Goal: Information Seeking & Learning: Learn about a topic

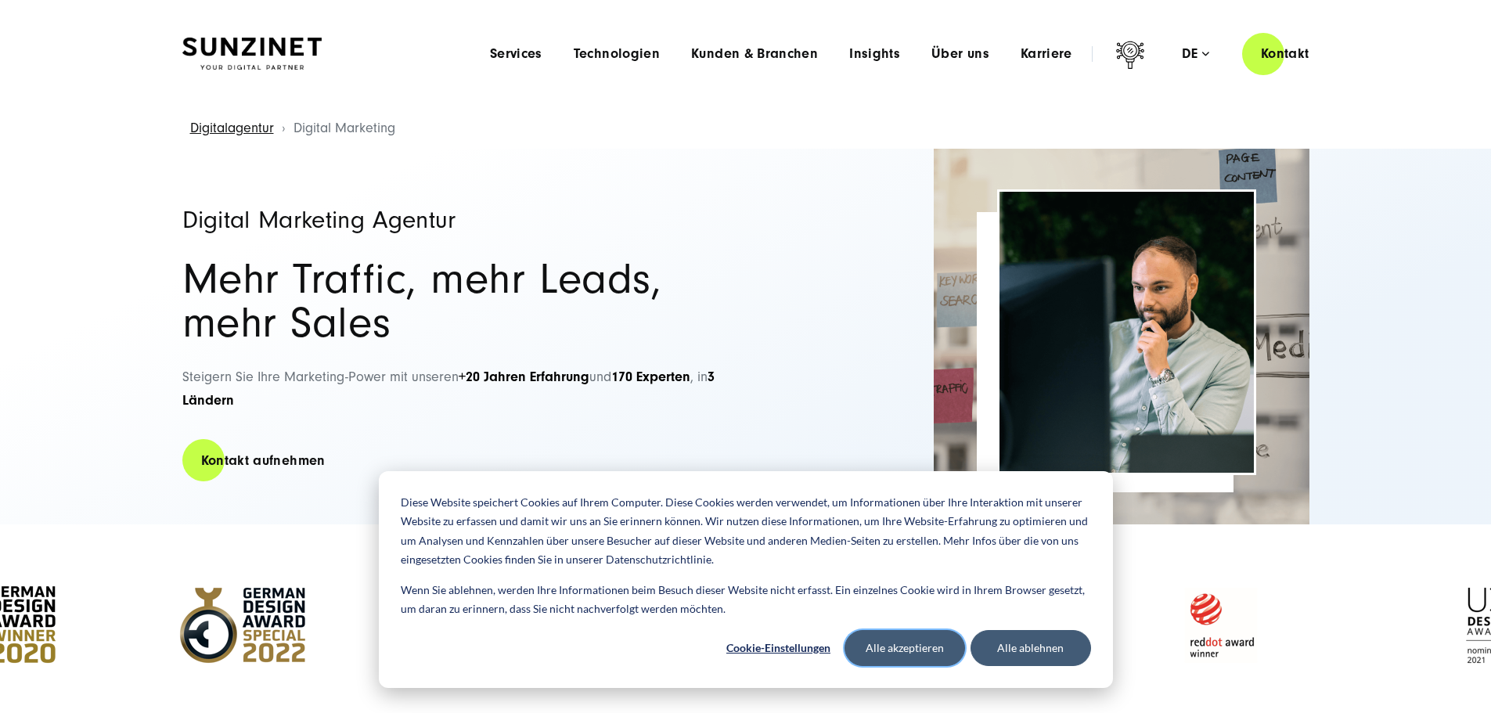
click at [948, 647] on button "Alle akzeptieren" at bounding box center [905, 648] width 121 height 36
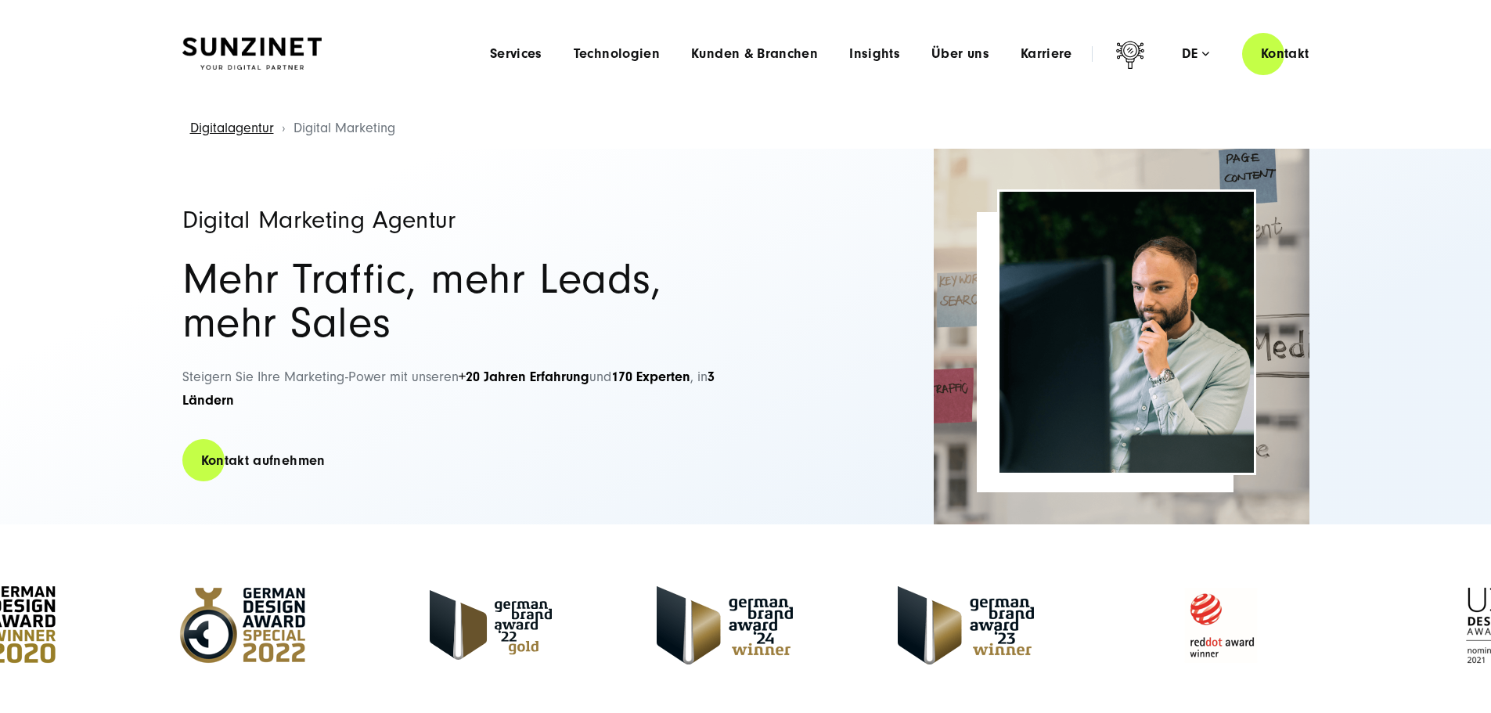
click at [251, 47] on img at bounding box center [251, 54] width 139 height 33
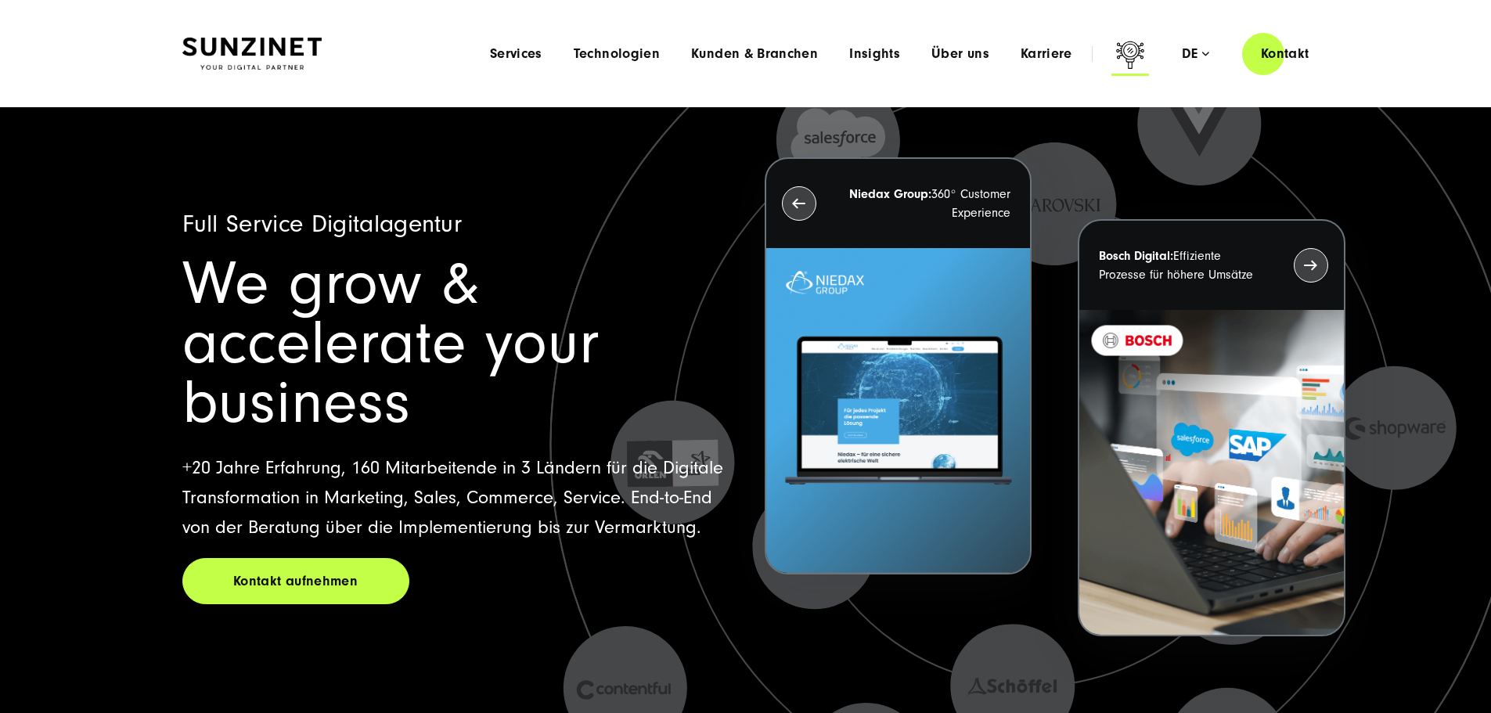
click at [1116, 56] on icon at bounding box center [1130, 54] width 28 height 27
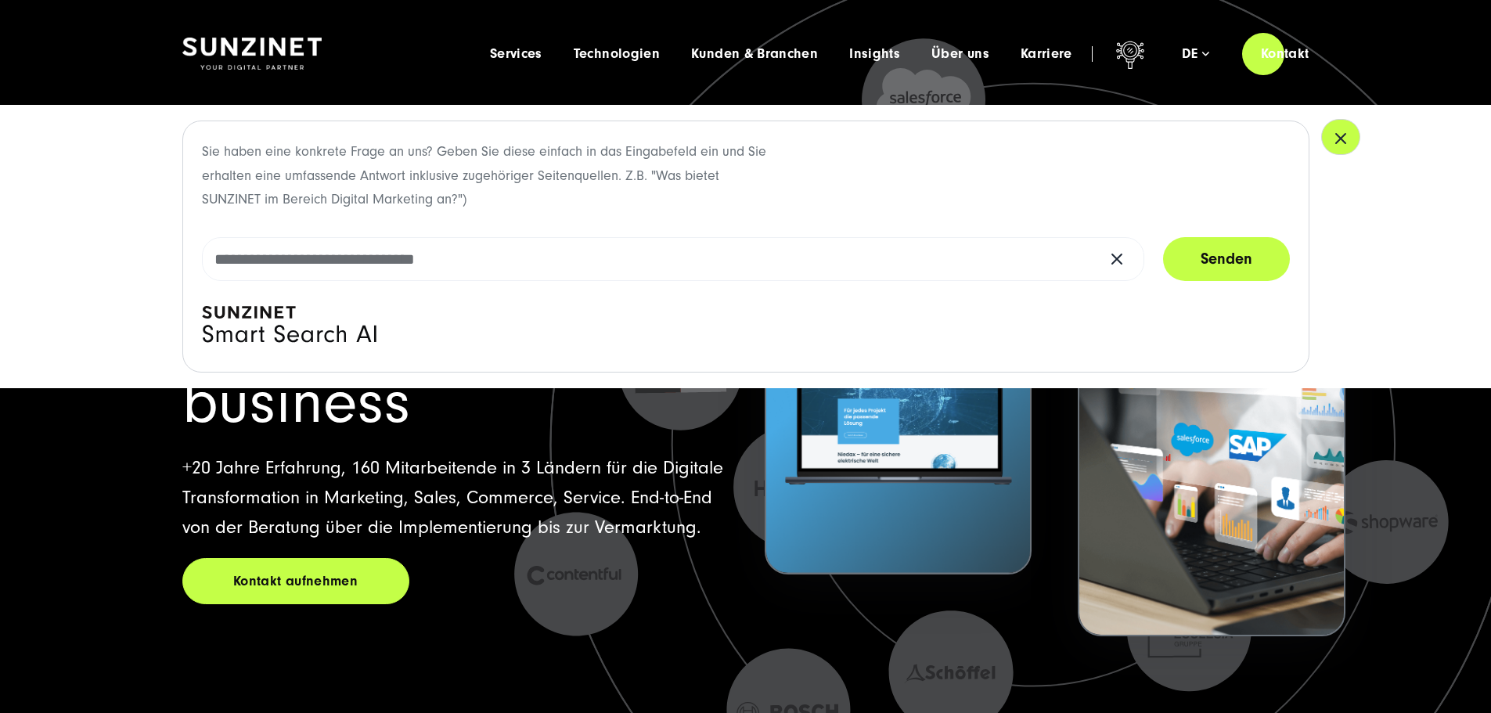
click at [1336, 141] on icon "button" at bounding box center [1340, 138] width 9 height 9
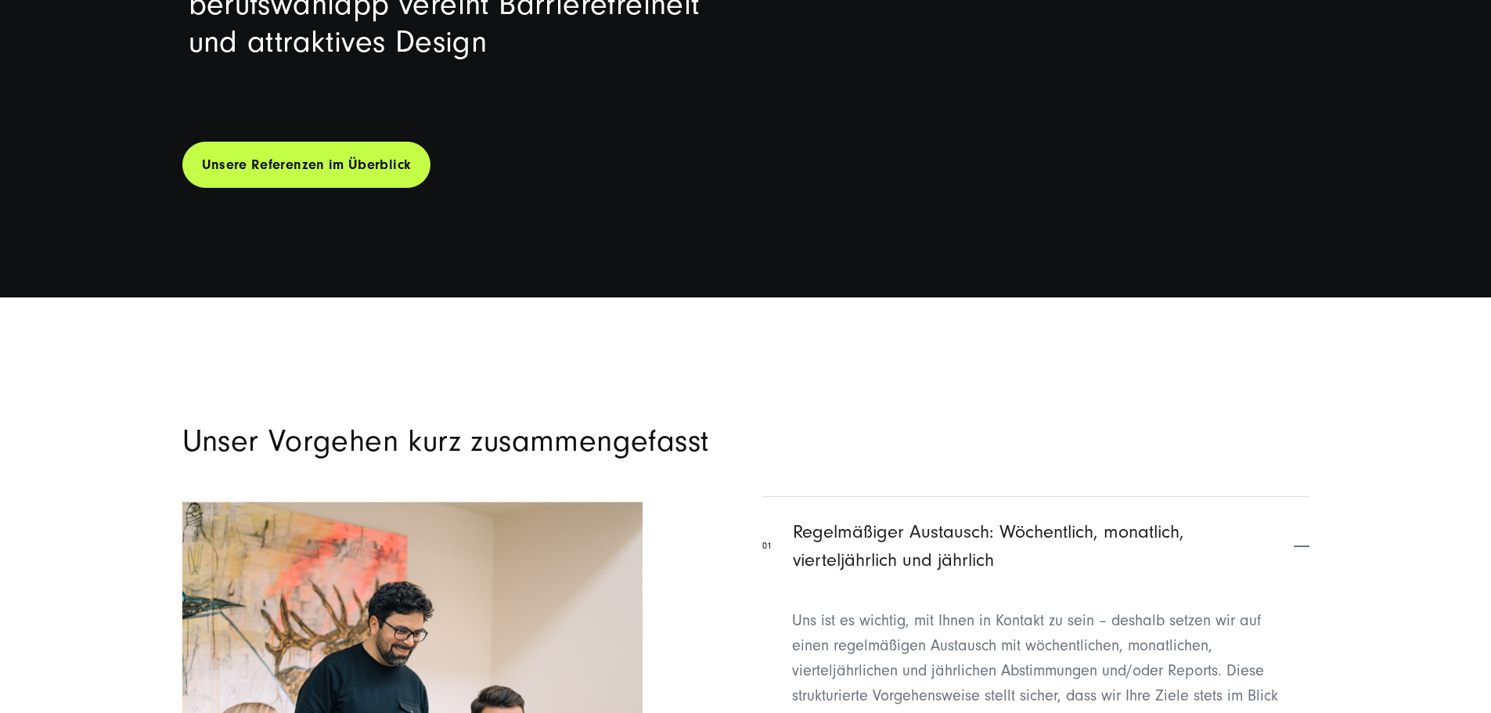
scroll to position [6263, 0]
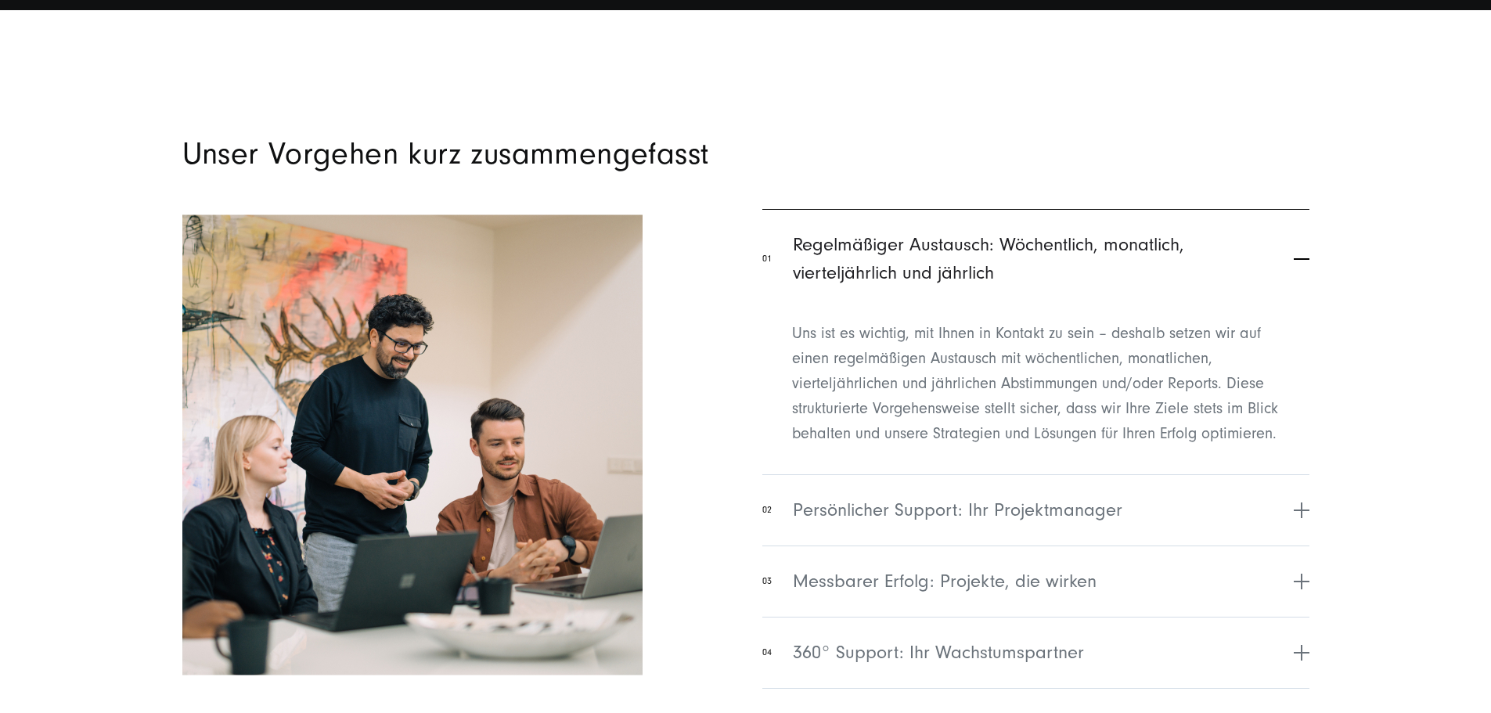
click at [1127, 287] on span "Regelmäßiger Austausch: Wöchentlich, monatlich, vierteljährlich und jährlich" at bounding box center [1041, 259] width 496 height 56
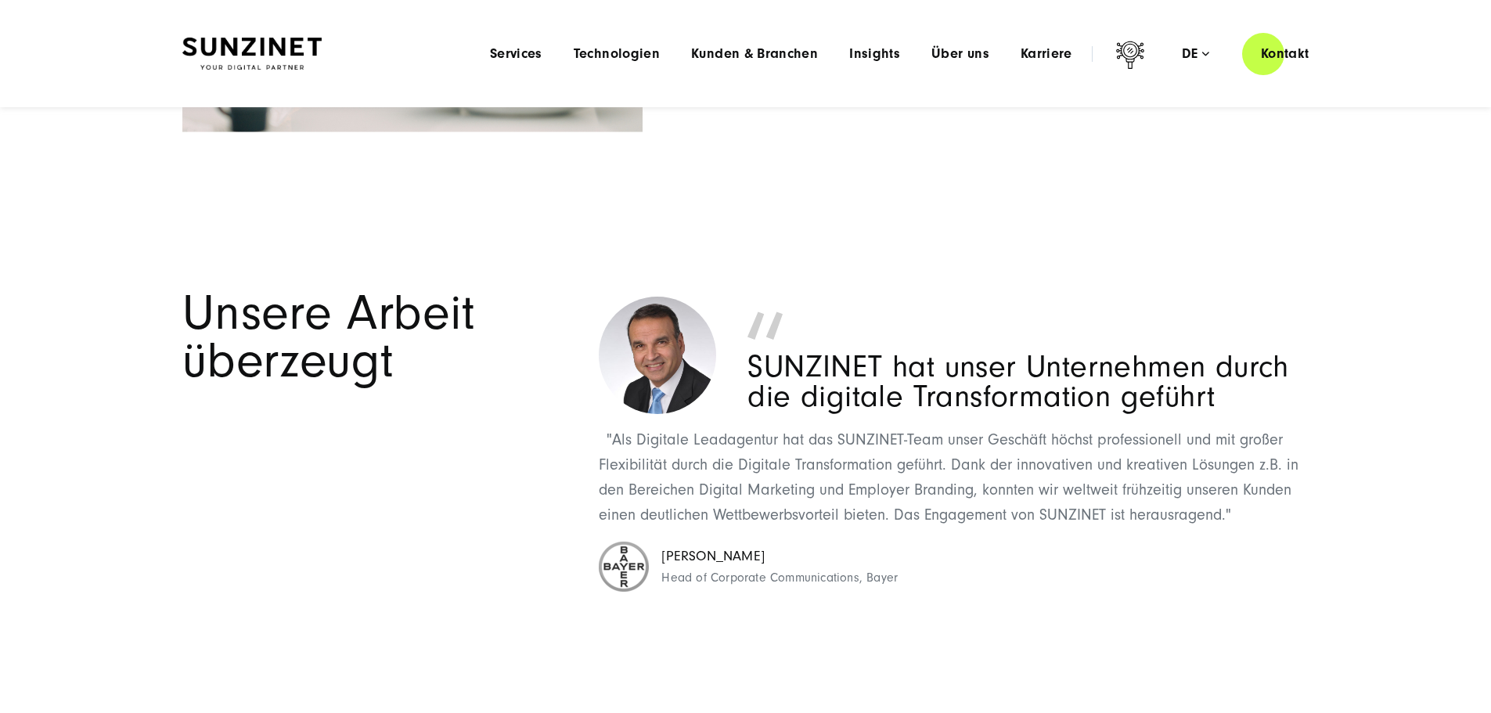
scroll to position [6655, 0]
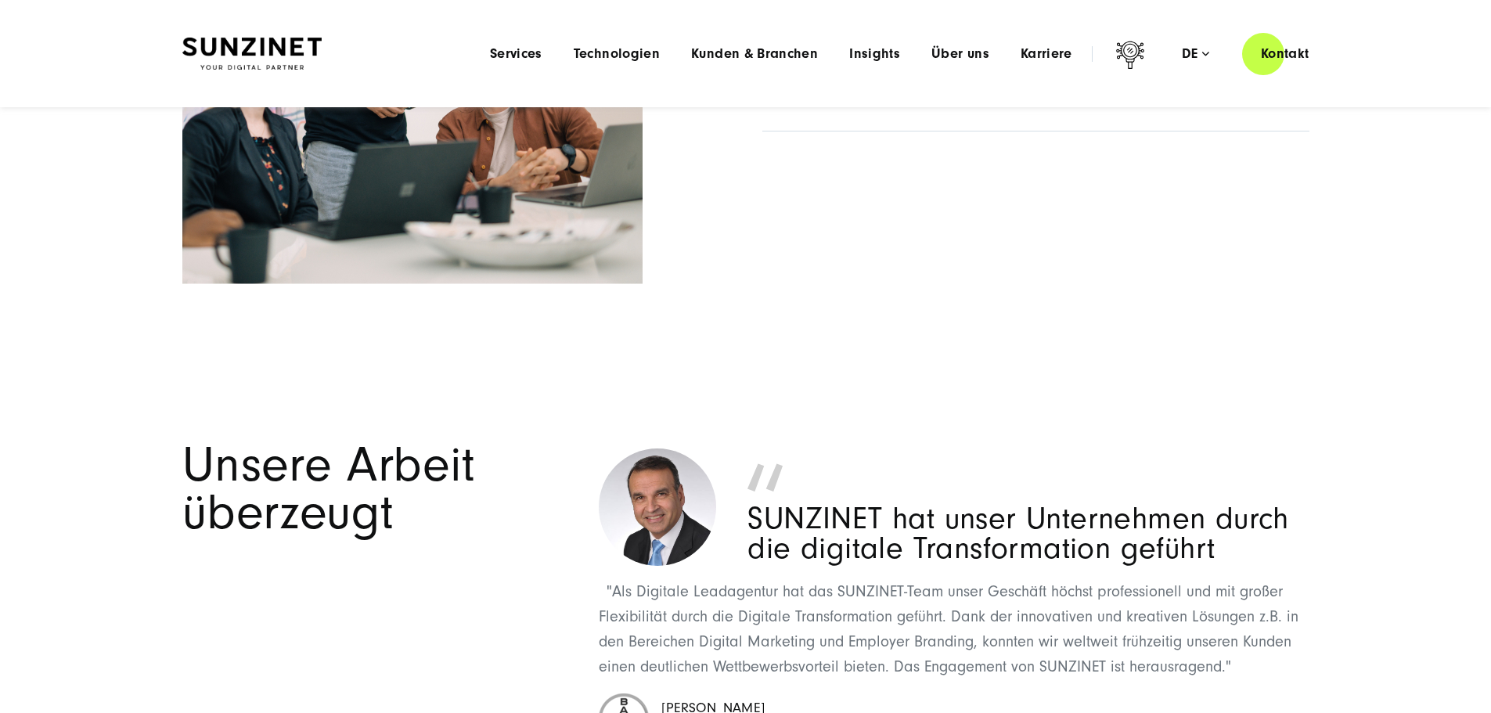
click at [966, 131] on button "04 360° Support: Ihr Wachstumspartner" at bounding box center [1036, 95] width 546 height 71
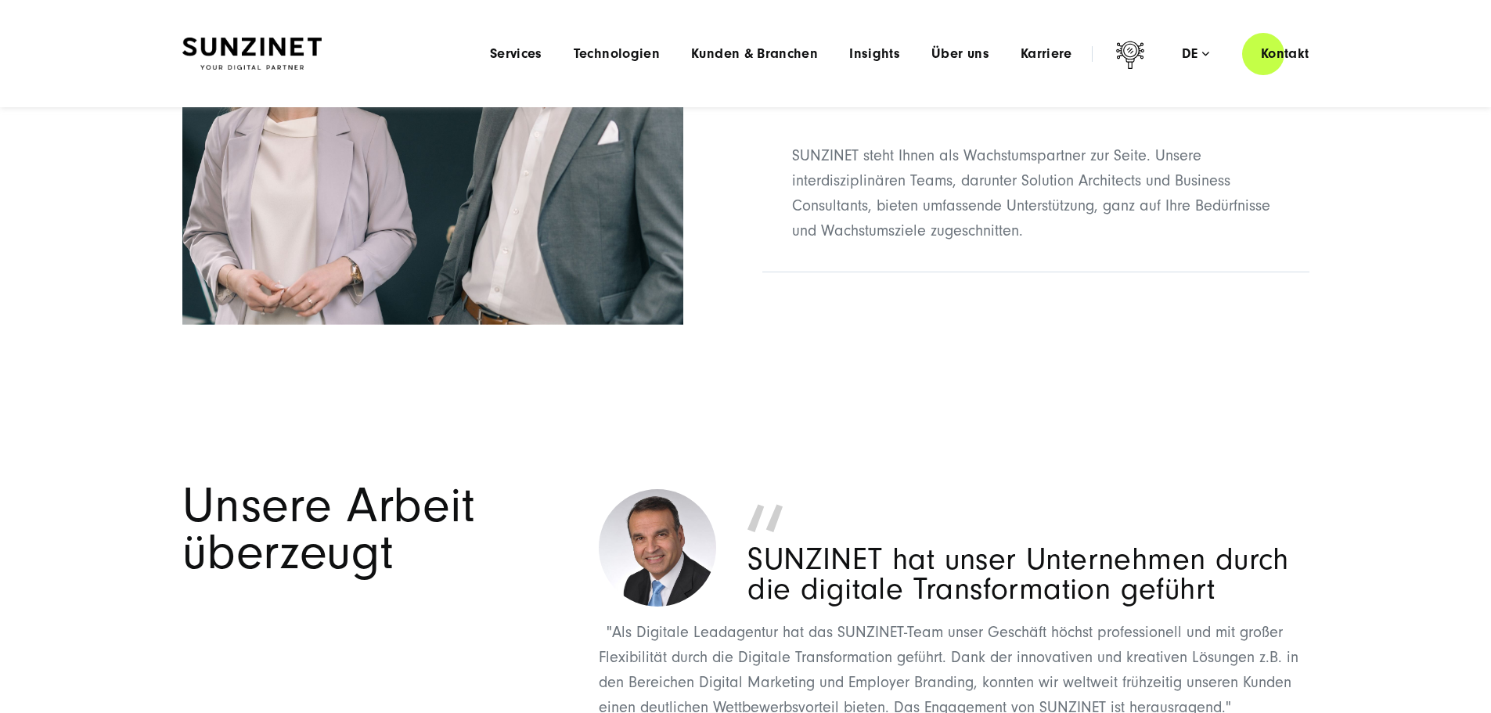
click at [966, 131] on button "04 360° Support: Ihr Wachstumspartner" at bounding box center [1036, 95] width 546 height 71
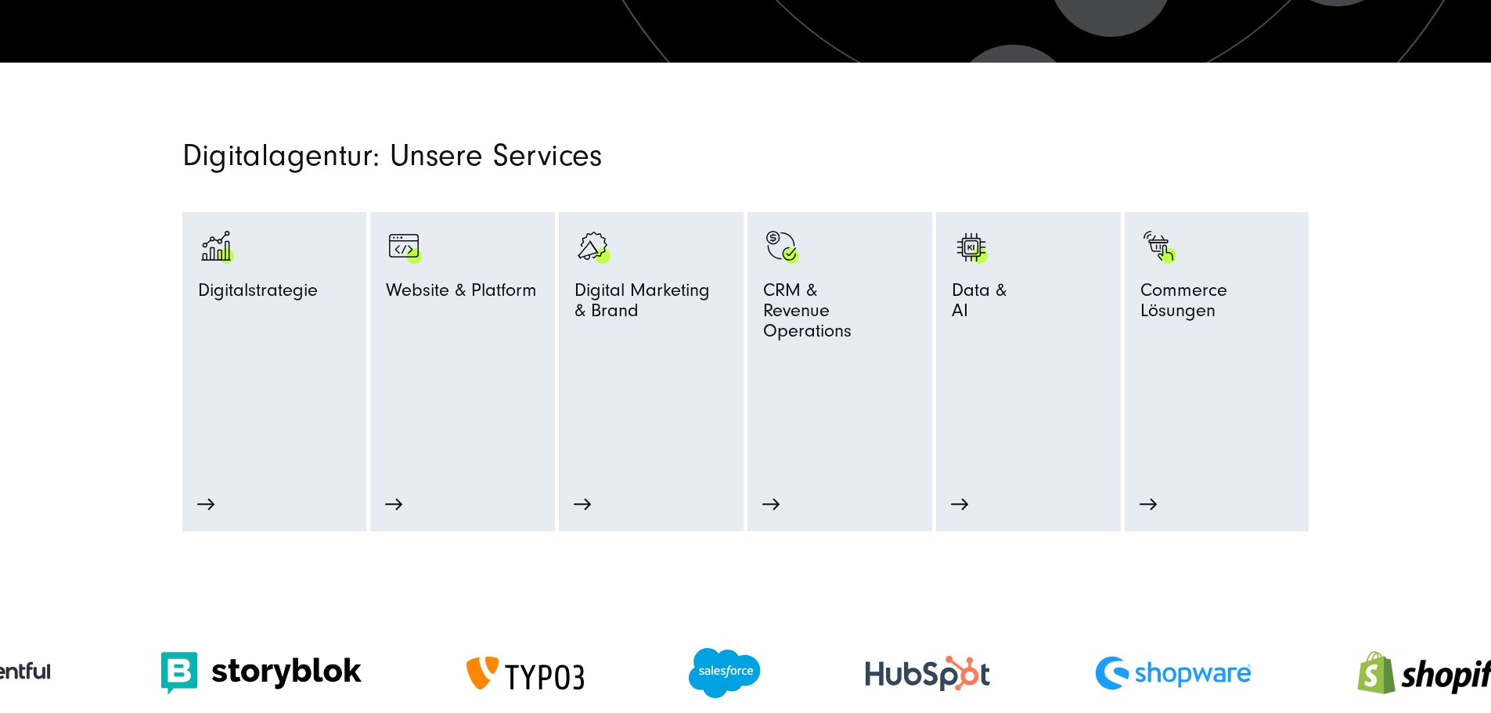
scroll to position [705, 0]
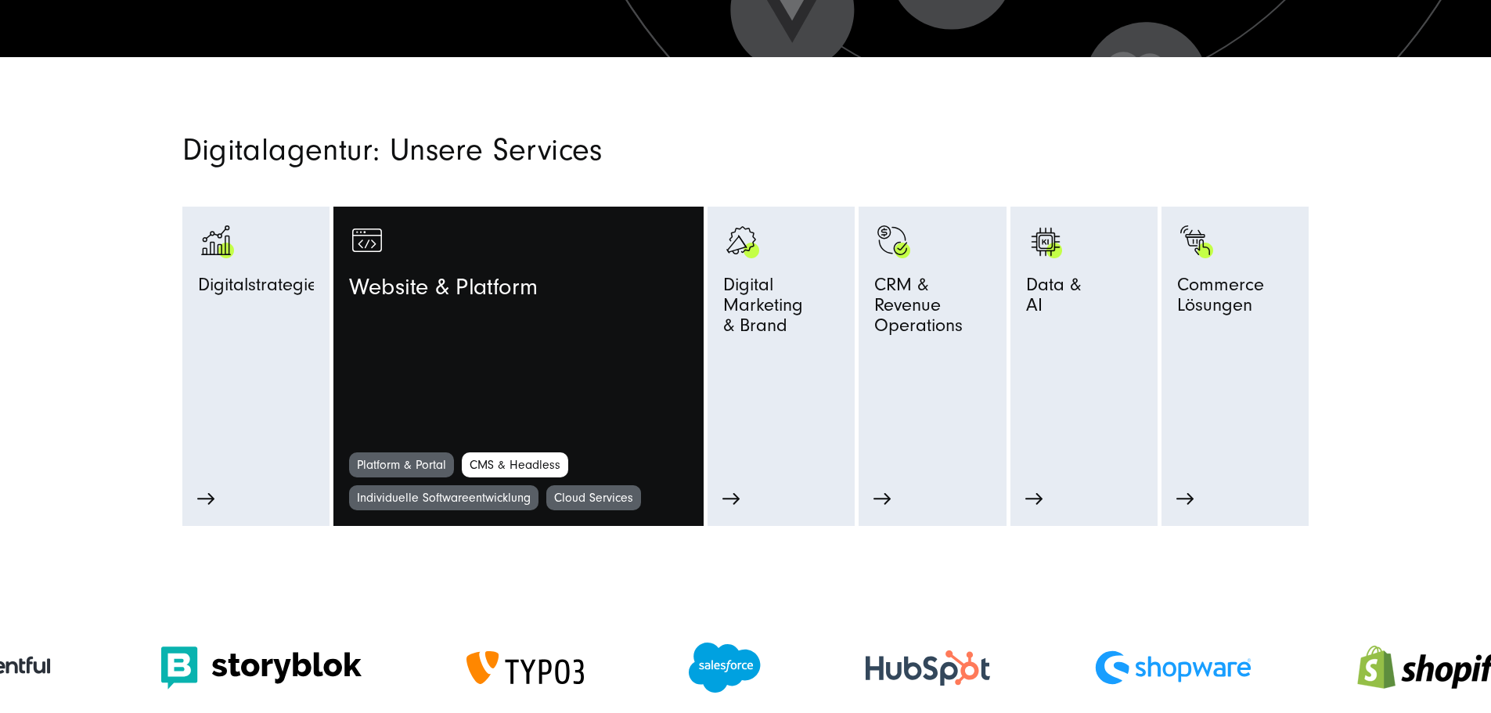
click at [492, 475] on link "CMS & Headless" at bounding box center [515, 465] width 106 height 25
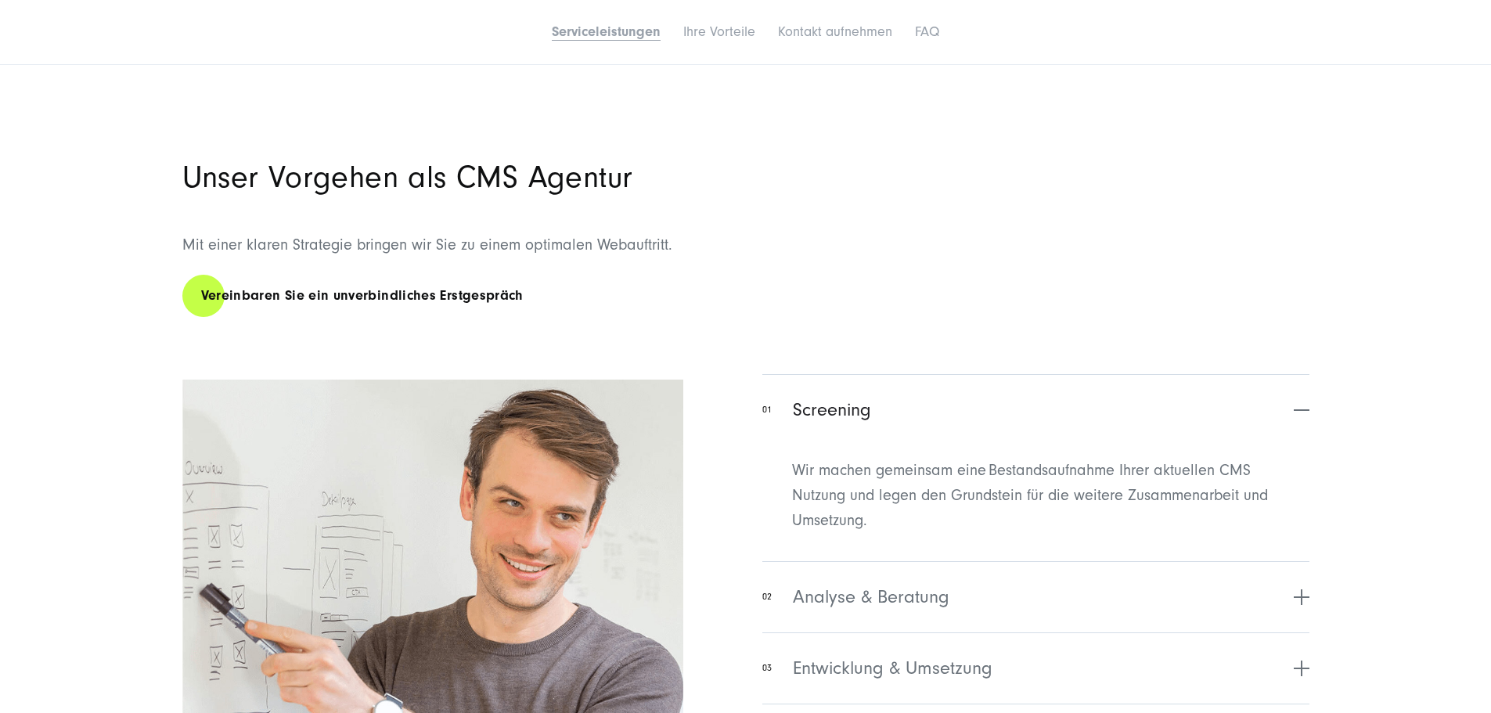
scroll to position [2662, 0]
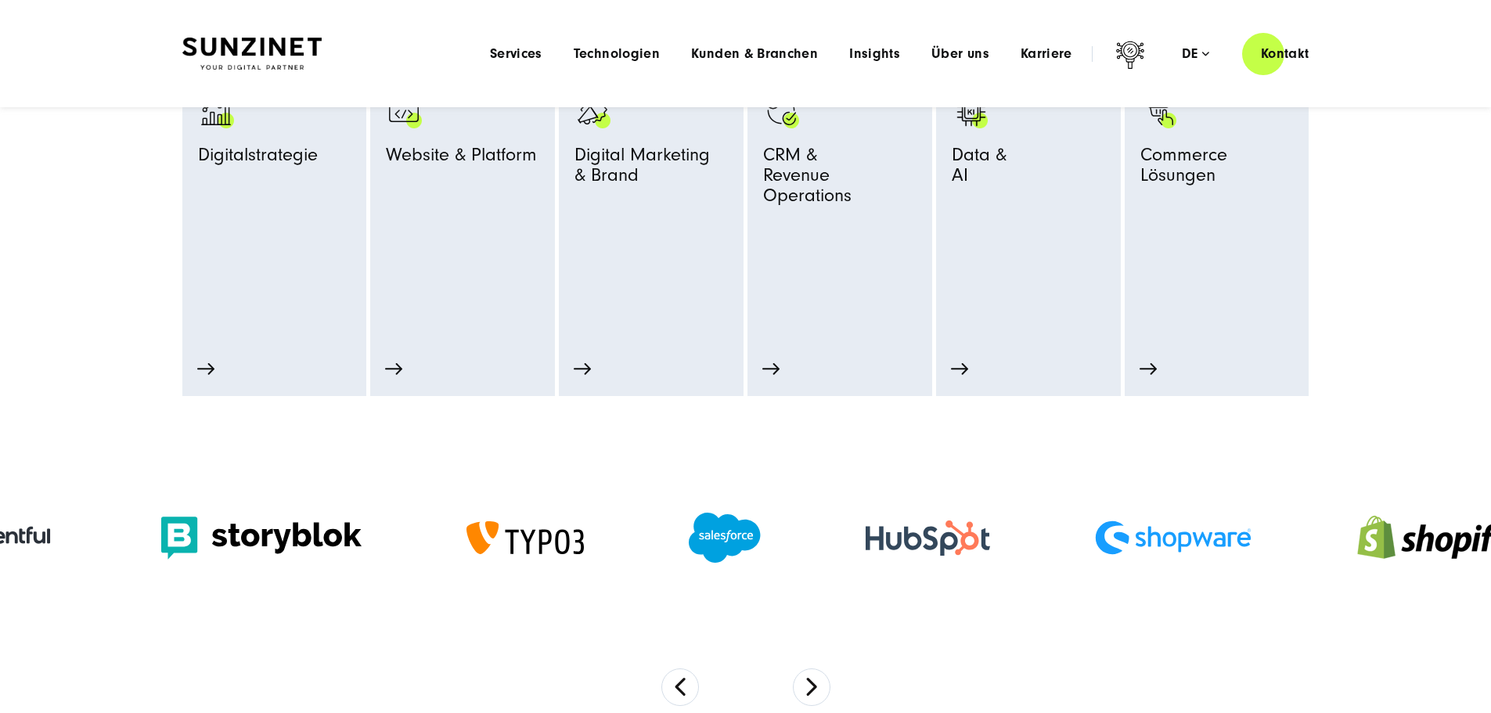
scroll to position [651, 0]
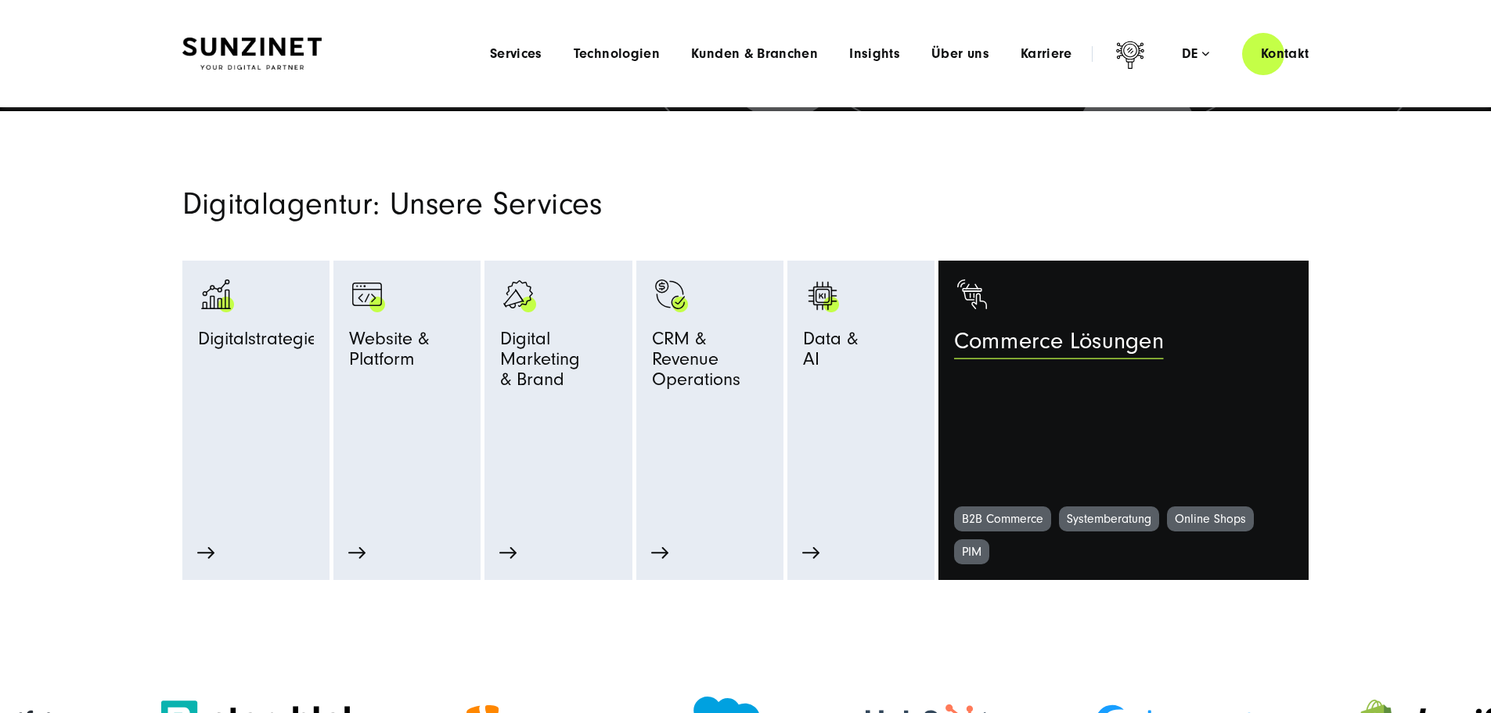
click at [1225, 345] on div "Commerce Lösungen" at bounding box center [1166, 346] width 424 height 34
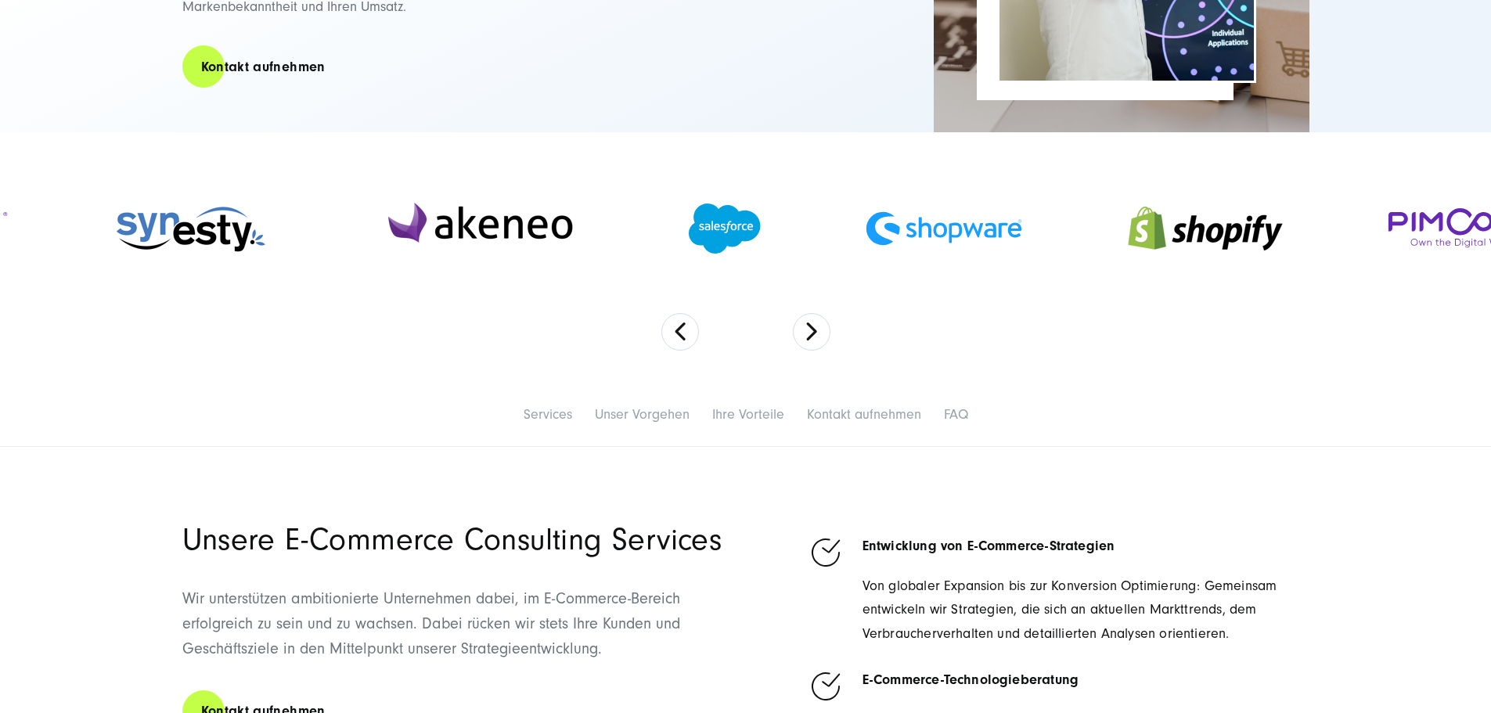
scroll to position [626, 0]
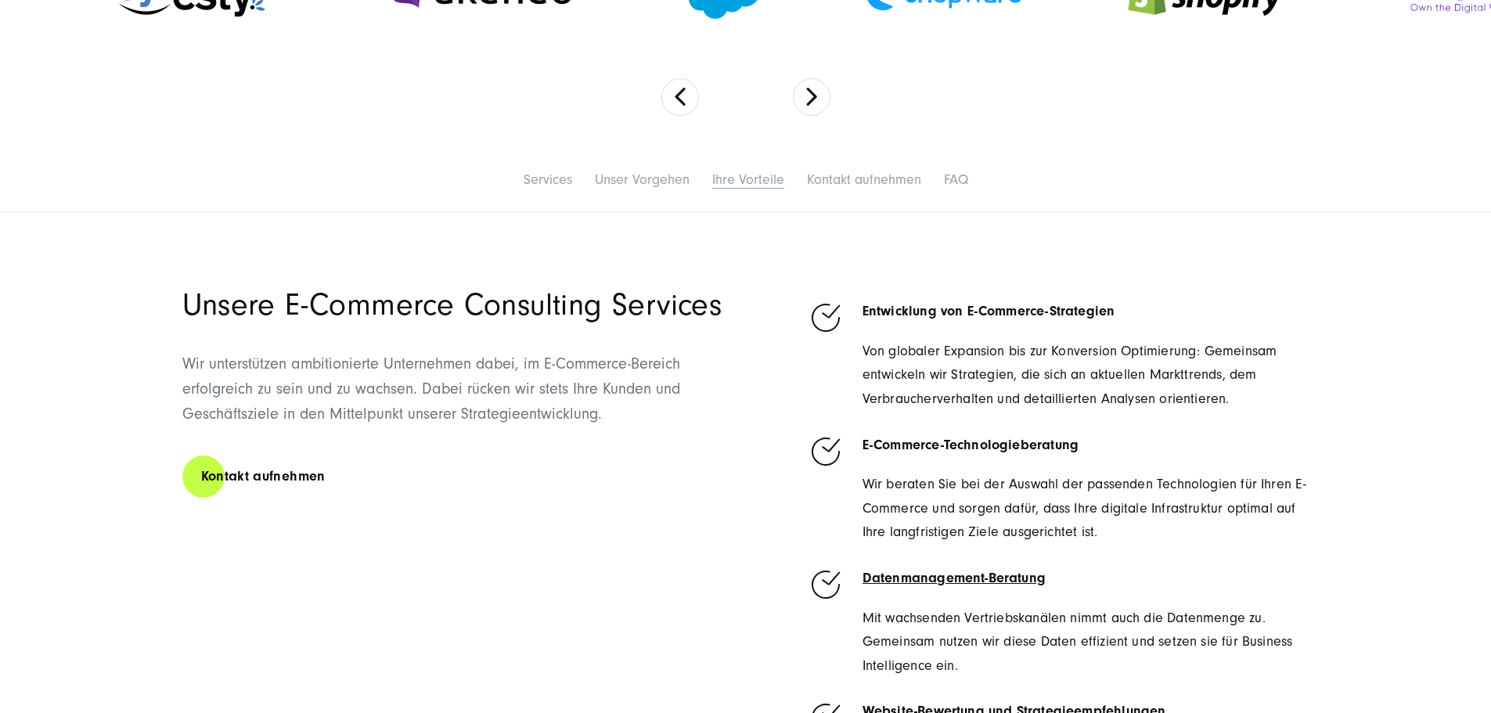
click at [752, 188] on link "Ihre Vorteile" at bounding box center [748, 179] width 72 height 16
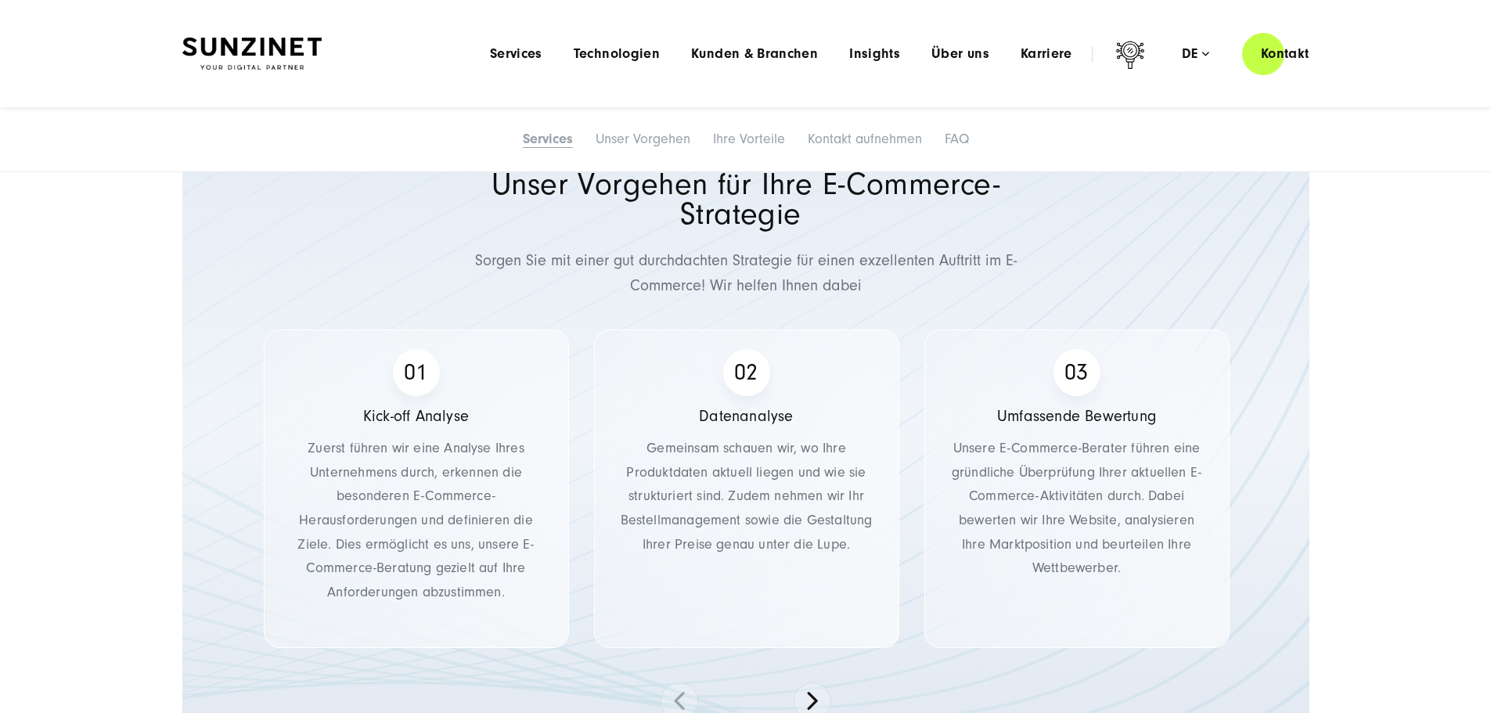
scroll to position [0, 0]
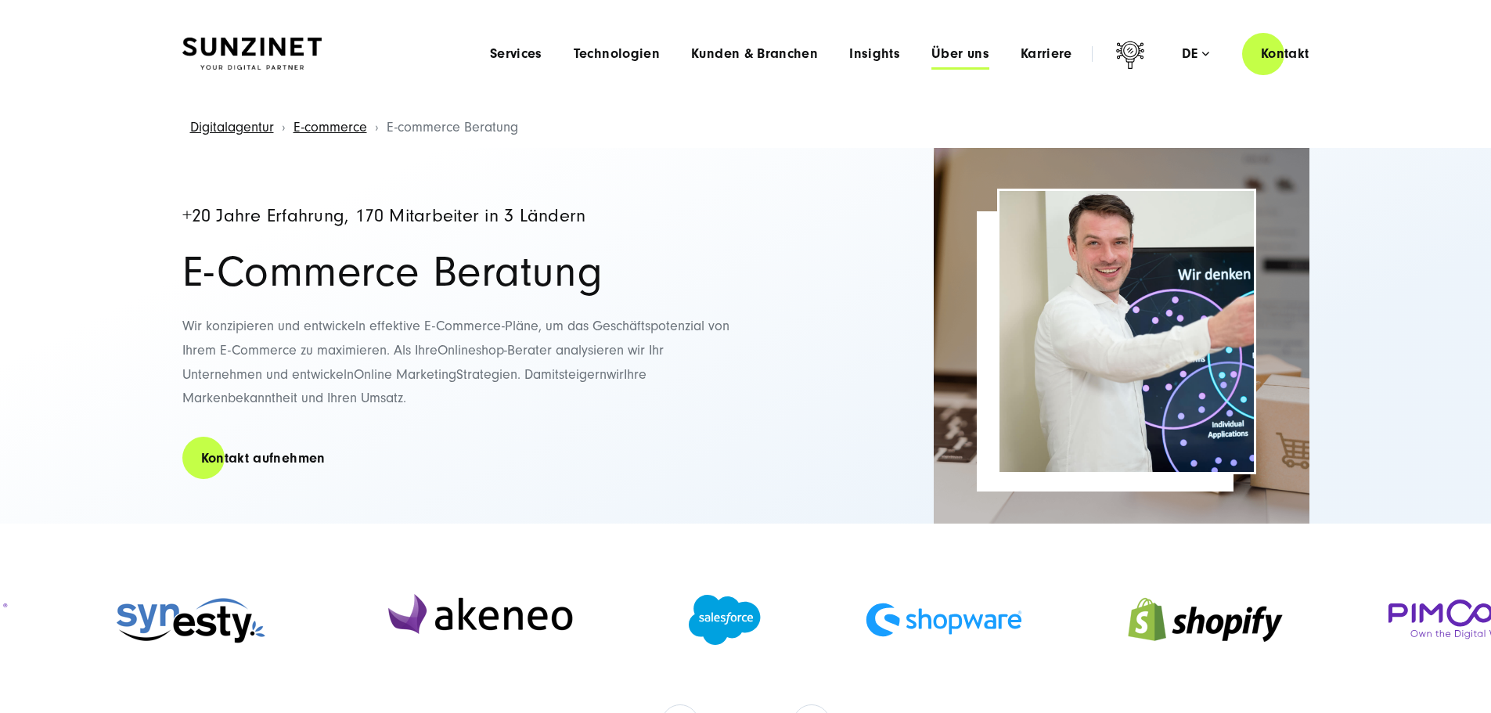
click at [947, 61] on span "Über uns" at bounding box center [961, 54] width 58 height 16
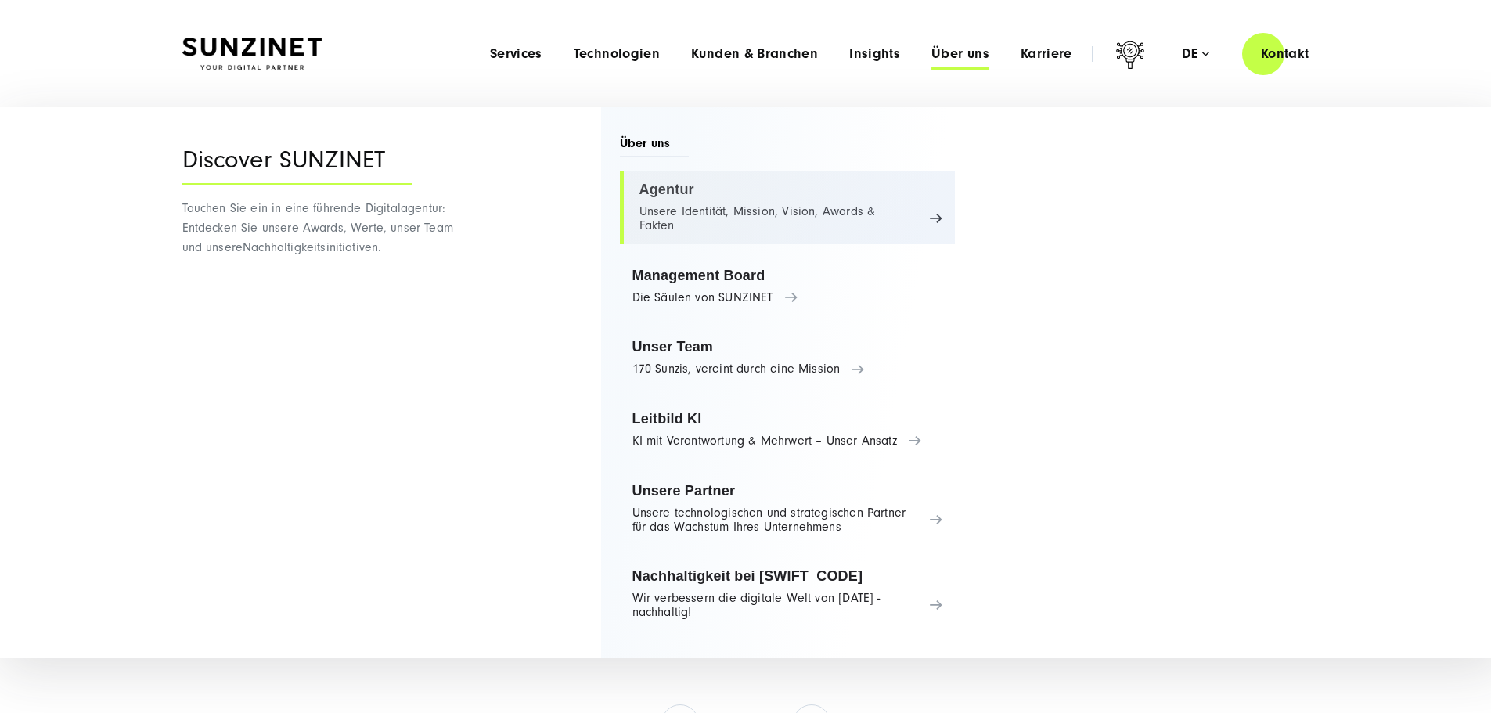
click at [680, 186] on link "Agentur Unsere Identität, Mission, Vision, Awards & Fakten" at bounding box center [788, 208] width 336 height 74
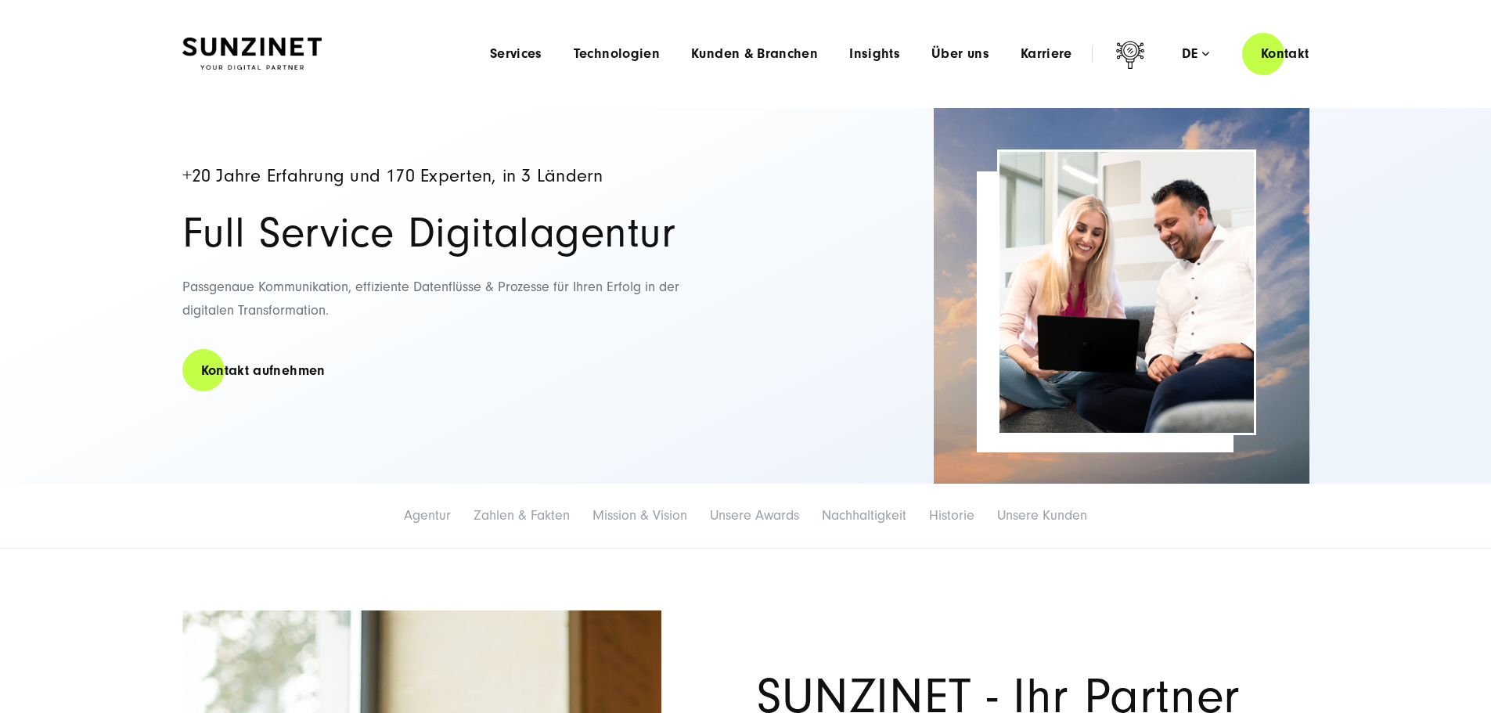
click at [929, 62] on div "Menu Services Menu Full Service Digitalagentur Wir lösen komplexe Herausforderu…" at bounding box center [901, 53] width 854 height 45
click at [934, 52] on span "Über uns" at bounding box center [961, 54] width 58 height 16
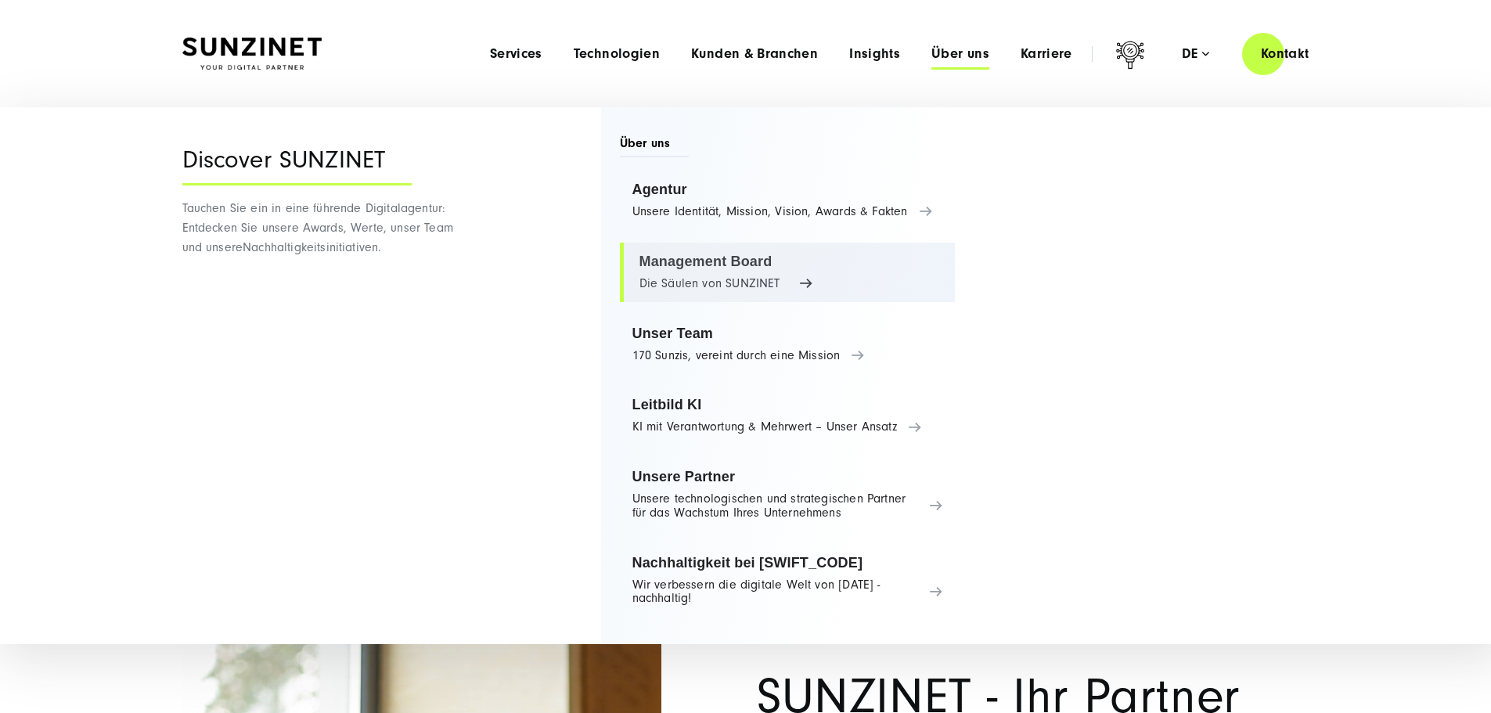
click at [751, 288] on link "Management Board Die Säulen von SUNZINET" at bounding box center [788, 273] width 336 height 60
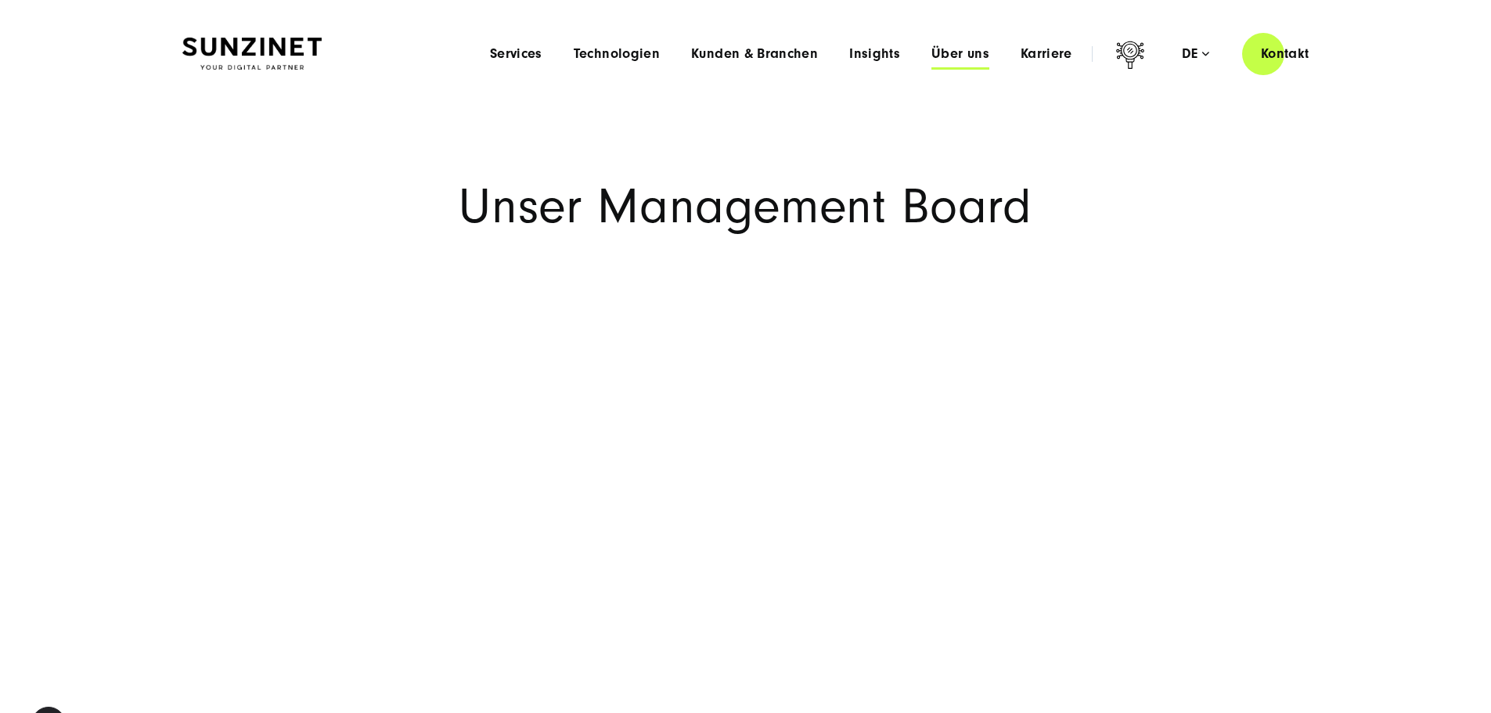
click at [933, 55] on span "Über uns" at bounding box center [961, 54] width 58 height 16
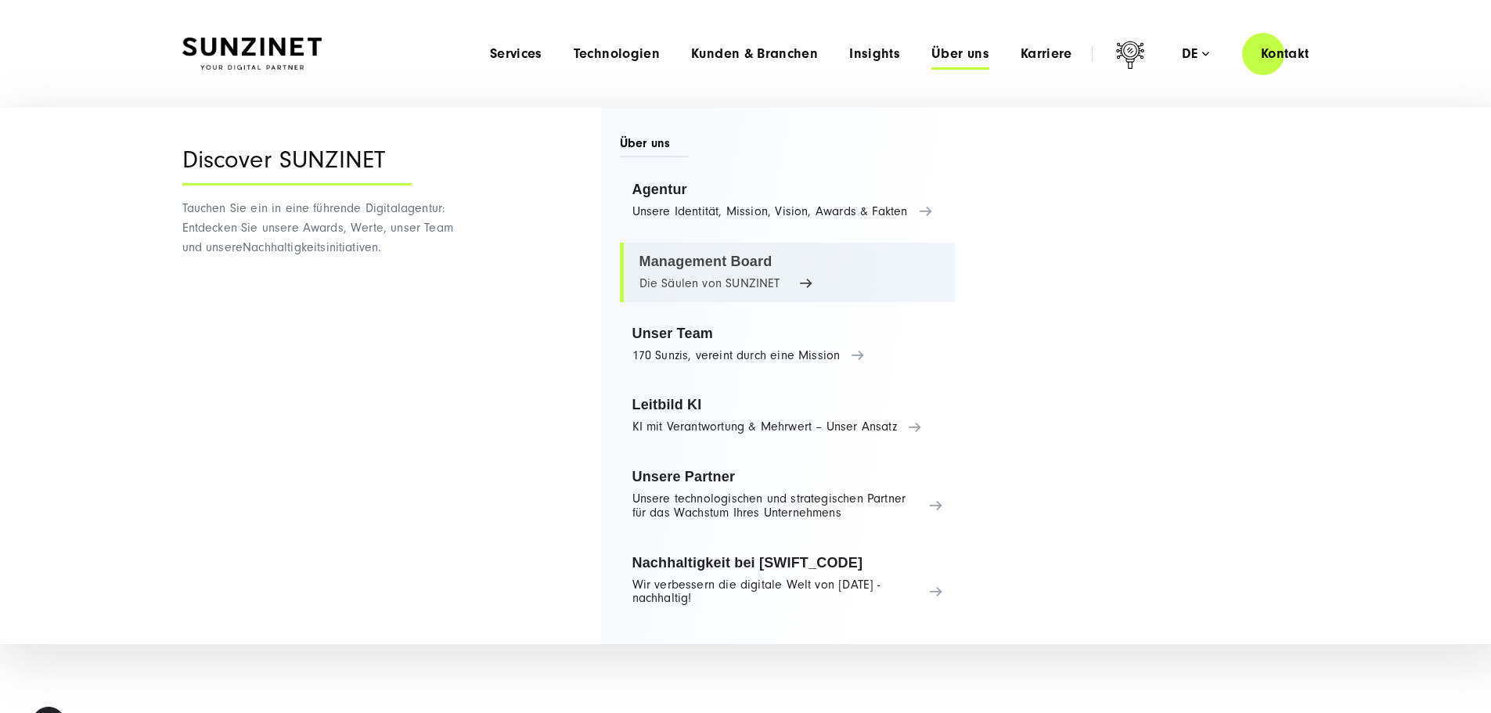
click at [683, 279] on link "Management Board Die Säulen von SUNZINET" at bounding box center [788, 273] width 336 height 60
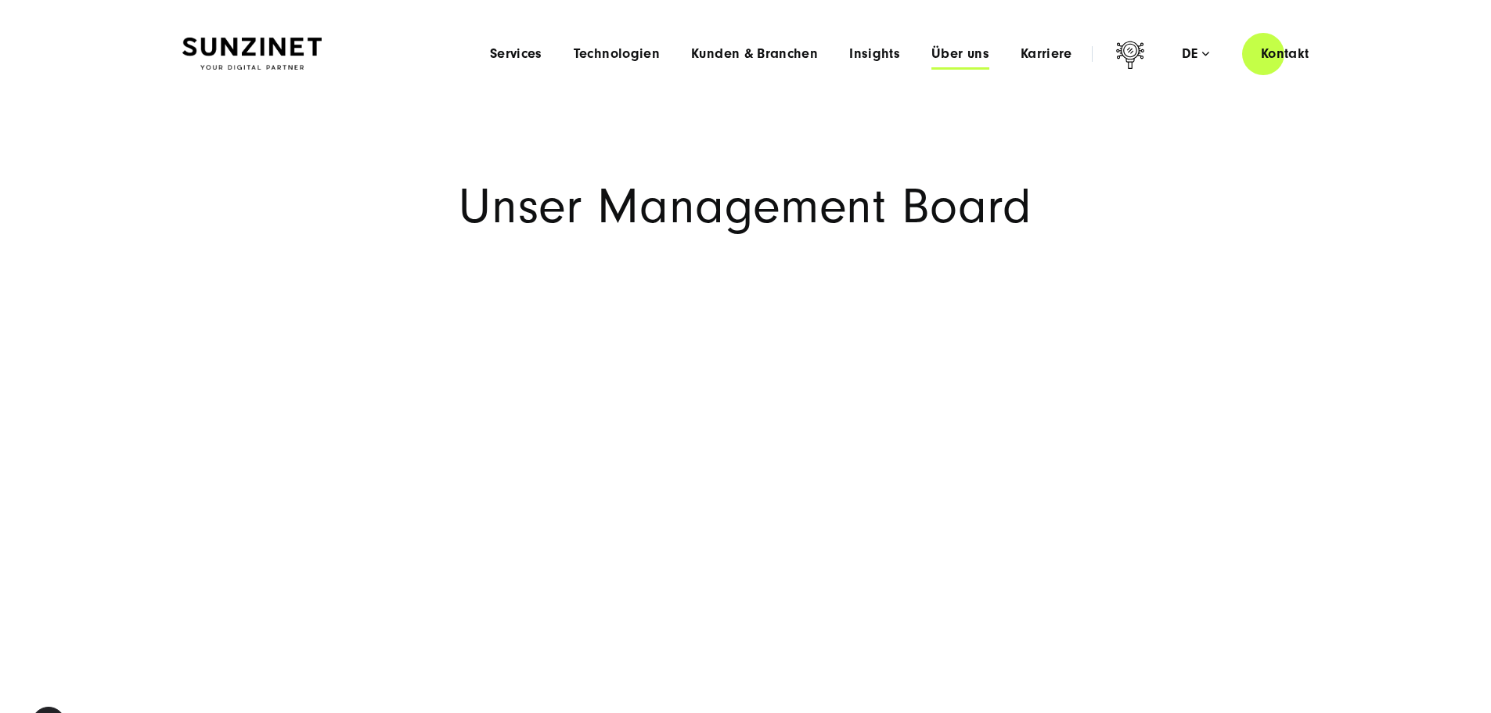
click at [932, 56] on span "Über uns" at bounding box center [961, 54] width 58 height 16
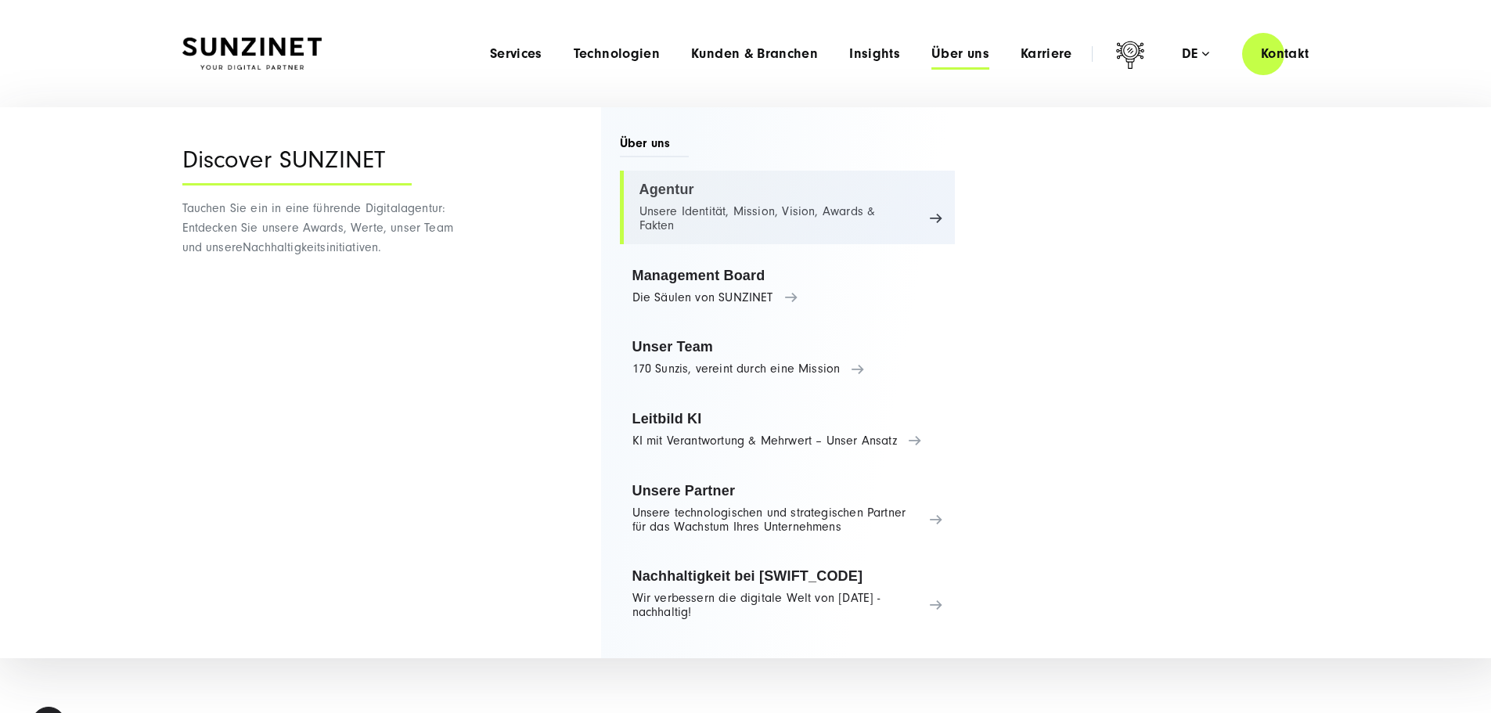
click at [726, 199] on link "Agentur Unsere Identität, Mission, Vision, Awards & Fakten" at bounding box center [788, 208] width 336 height 74
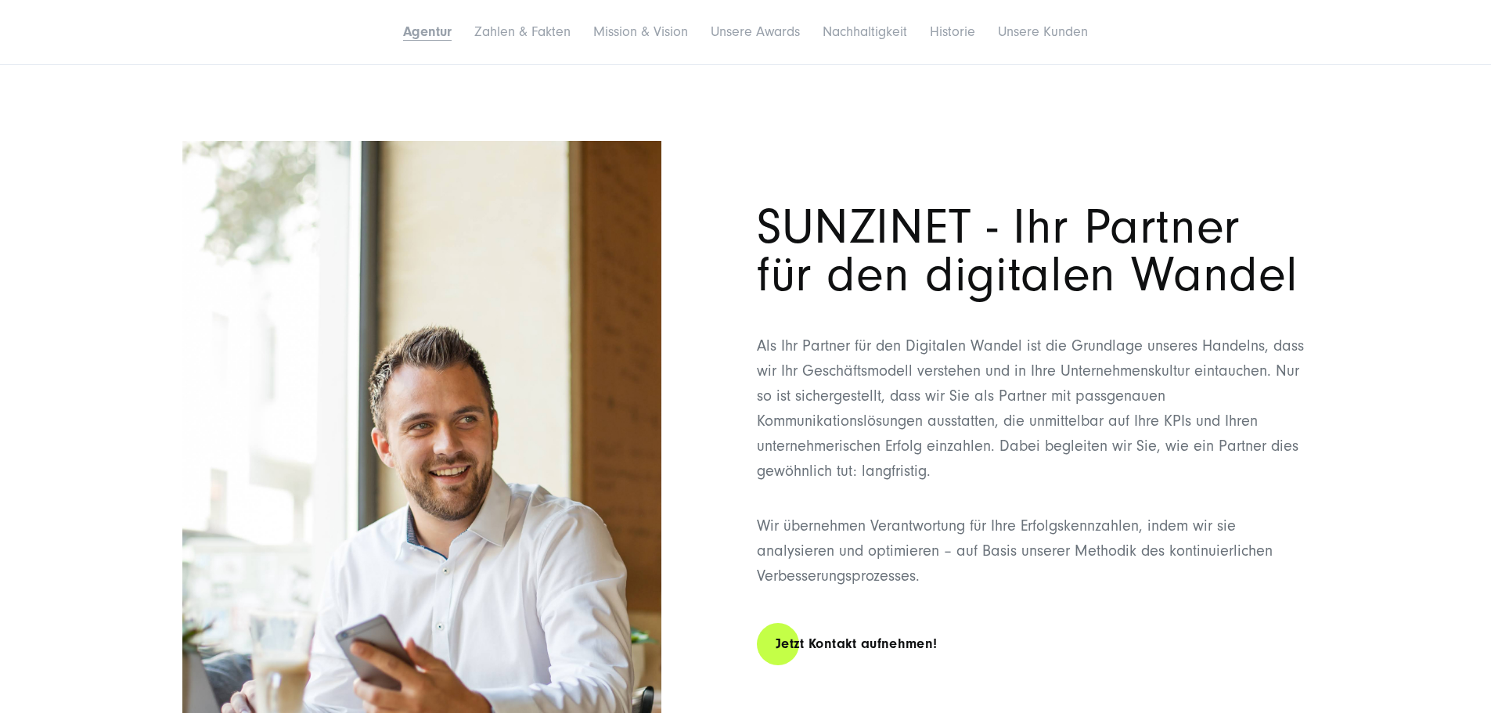
scroll to position [548, 0]
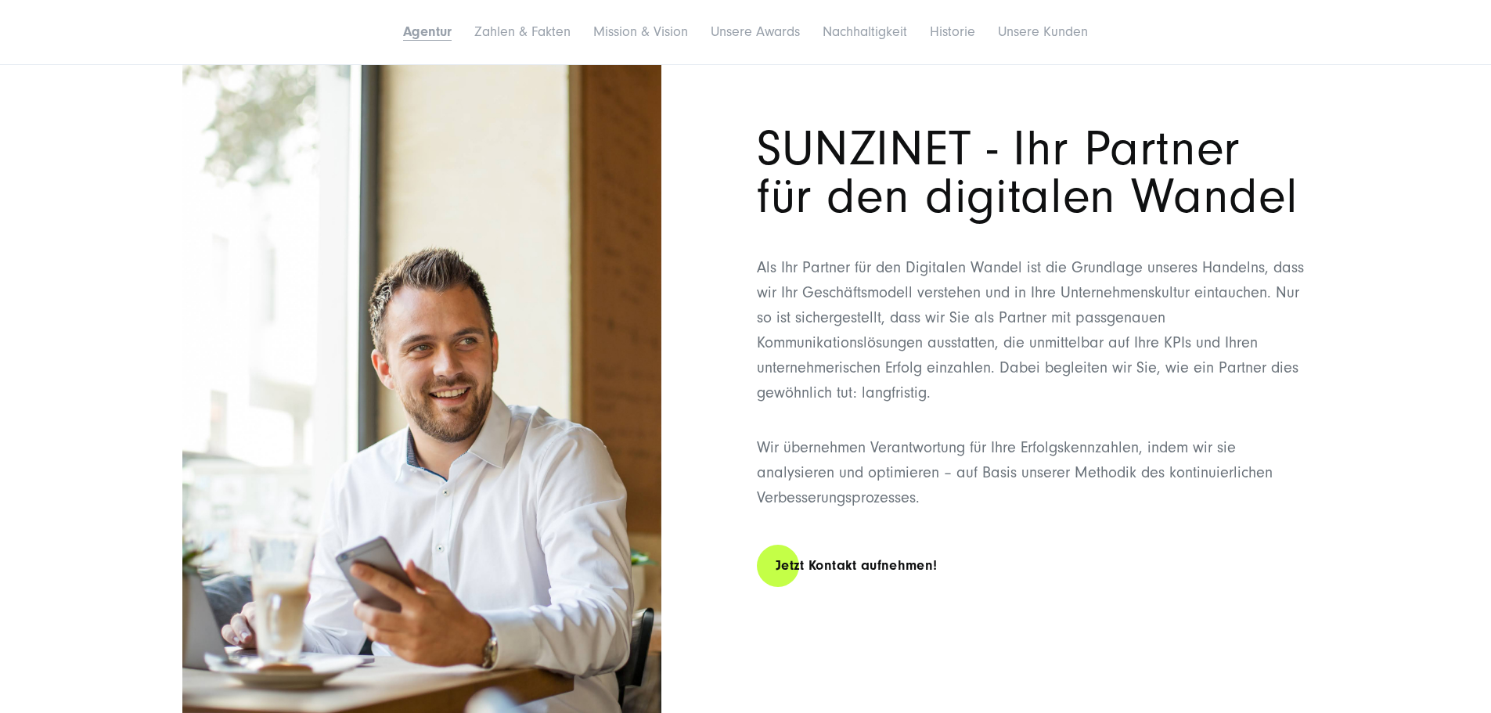
click at [952, 406] on p "Als Ihr Partner für den Digitalen Wandel ist die Grundlage unseres Handelns, da…" at bounding box center [1033, 330] width 553 height 150
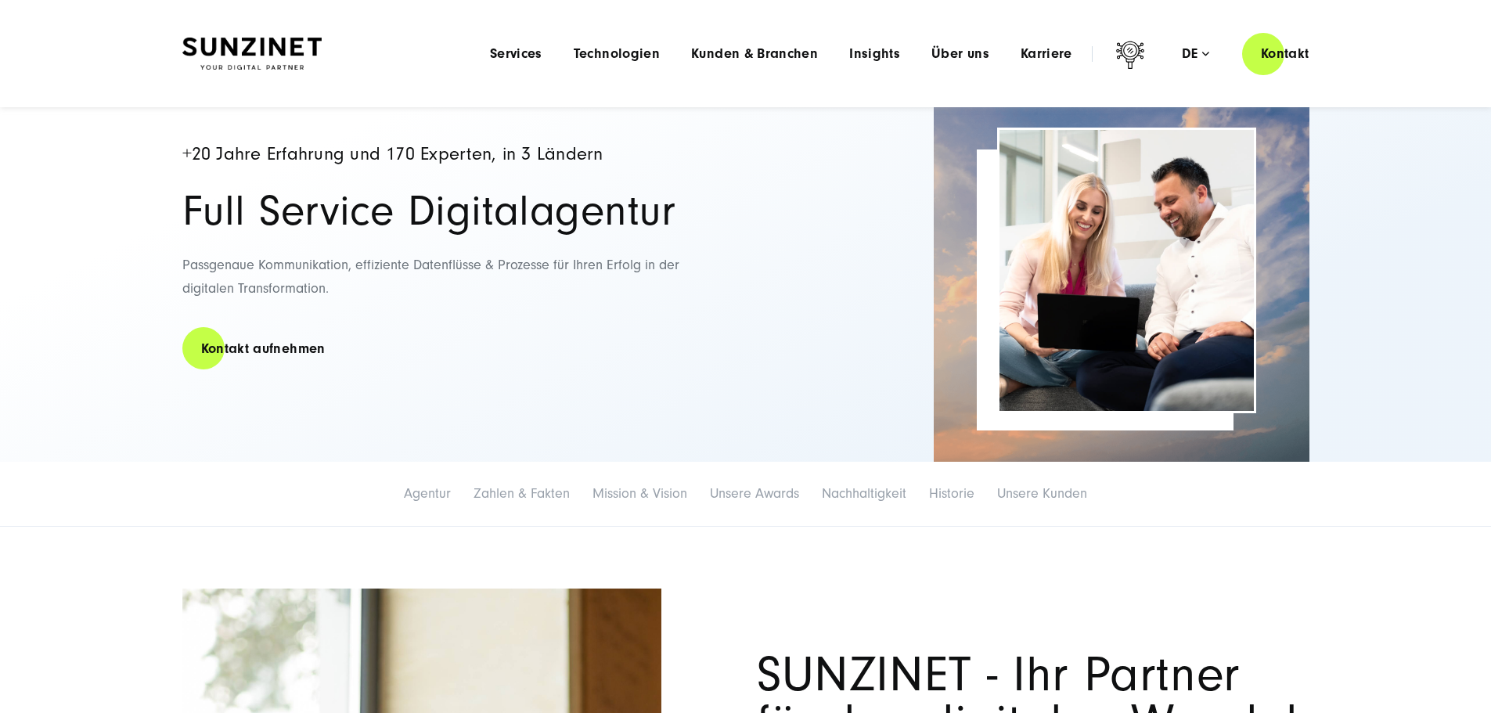
scroll to position [0, 0]
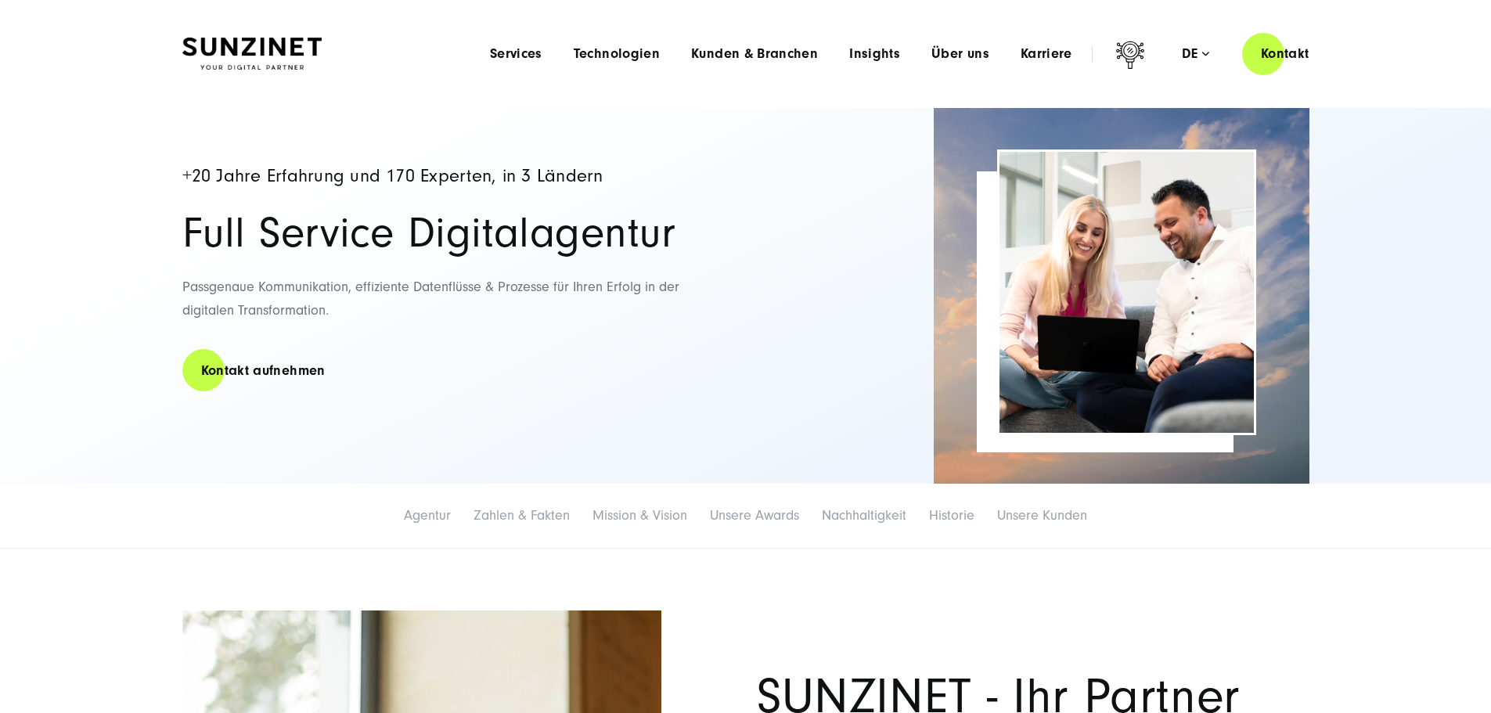
click at [932, 62] on div "Menu Services Menu Full Service Digitalagentur Wir lösen komplexe Herausforderu…" at bounding box center [901, 53] width 854 height 45
click at [935, 54] on span "Über uns" at bounding box center [961, 54] width 58 height 16
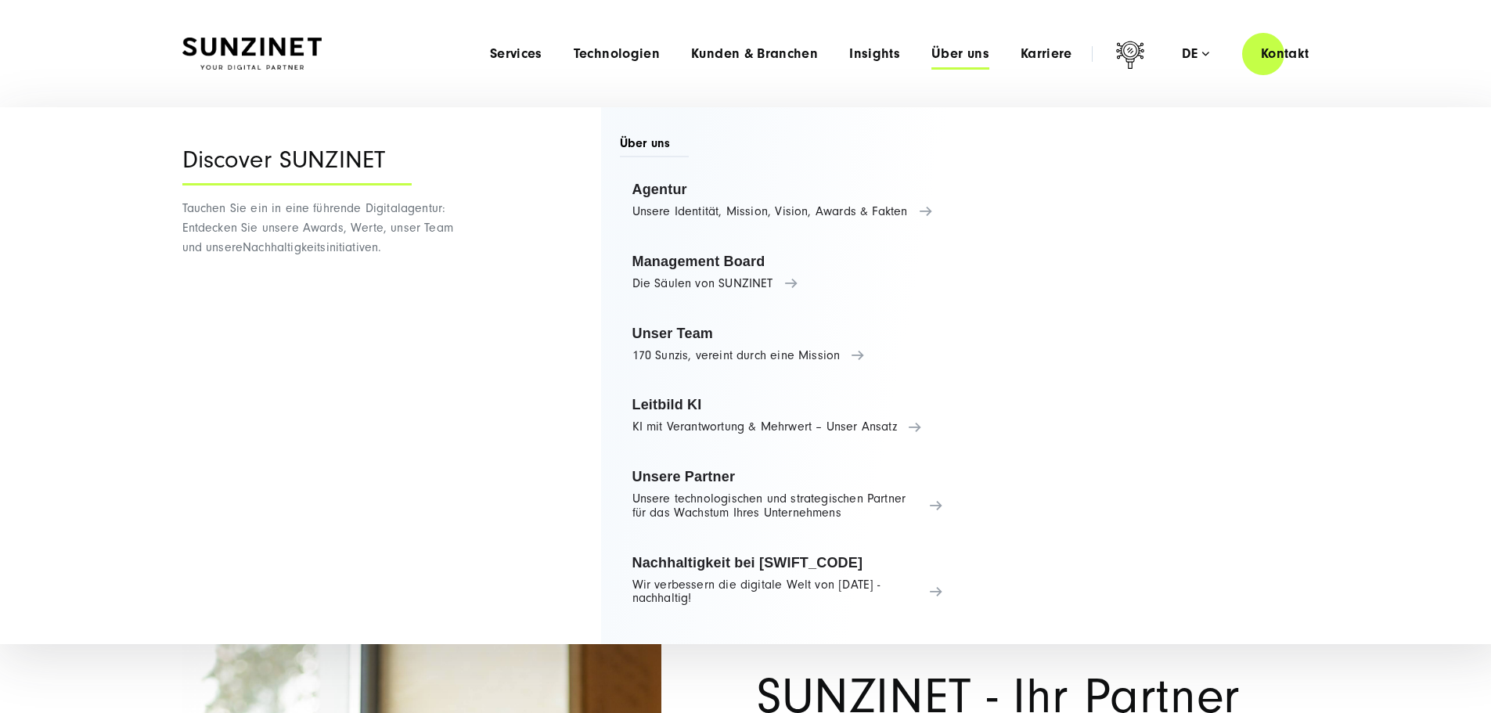
click at [935, 54] on span "Über uns" at bounding box center [961, 54] width 58 height 16
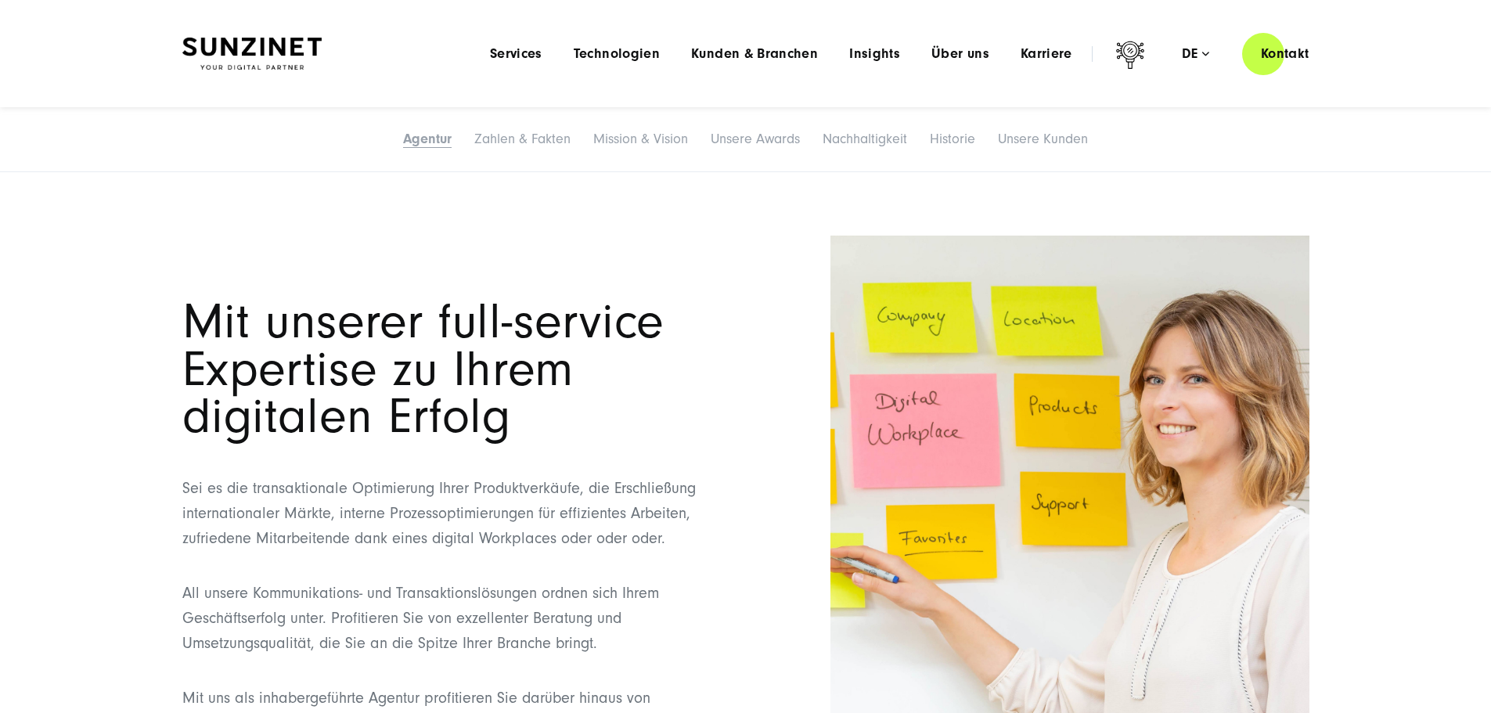
scroll to position [1174, 0]
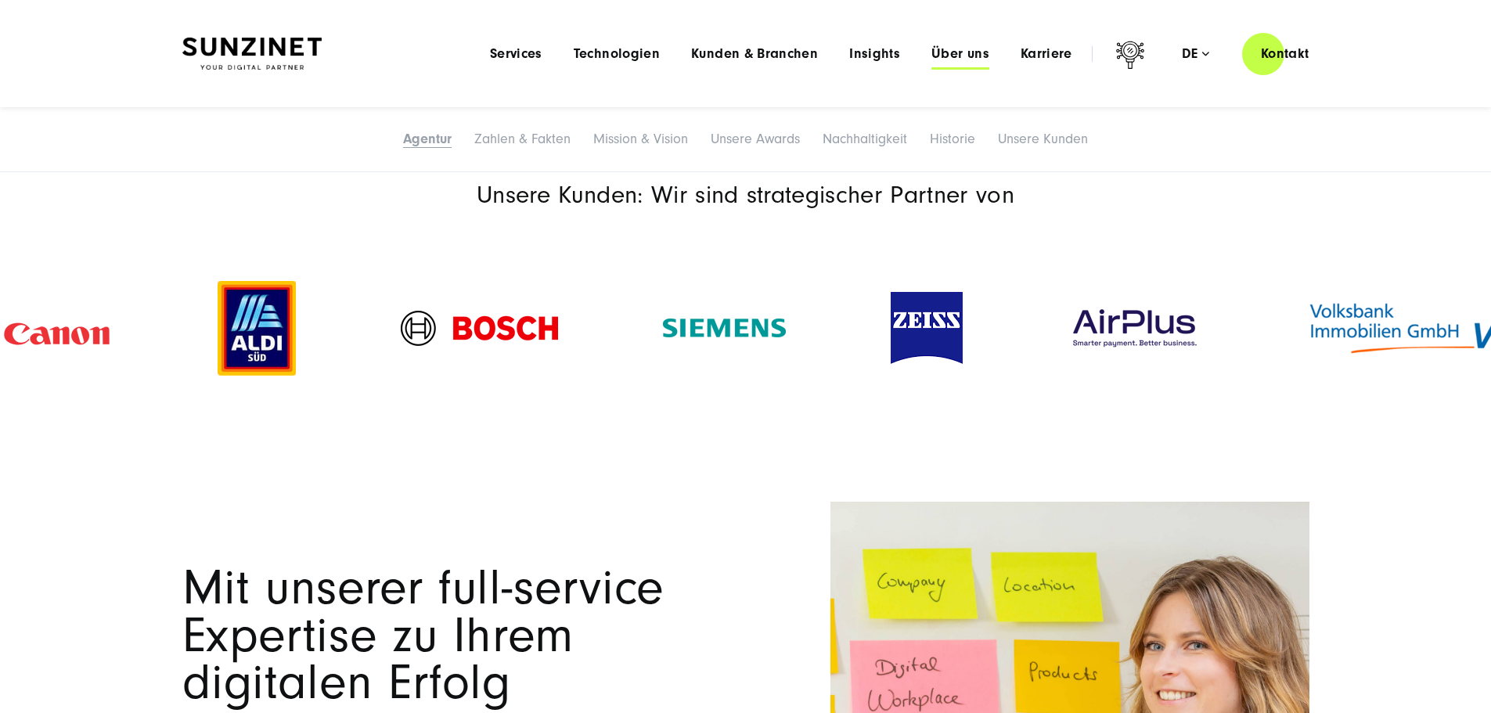
click at [949, 60] on span "Über uns" at bounding box center [961, 54] width 58 height 16
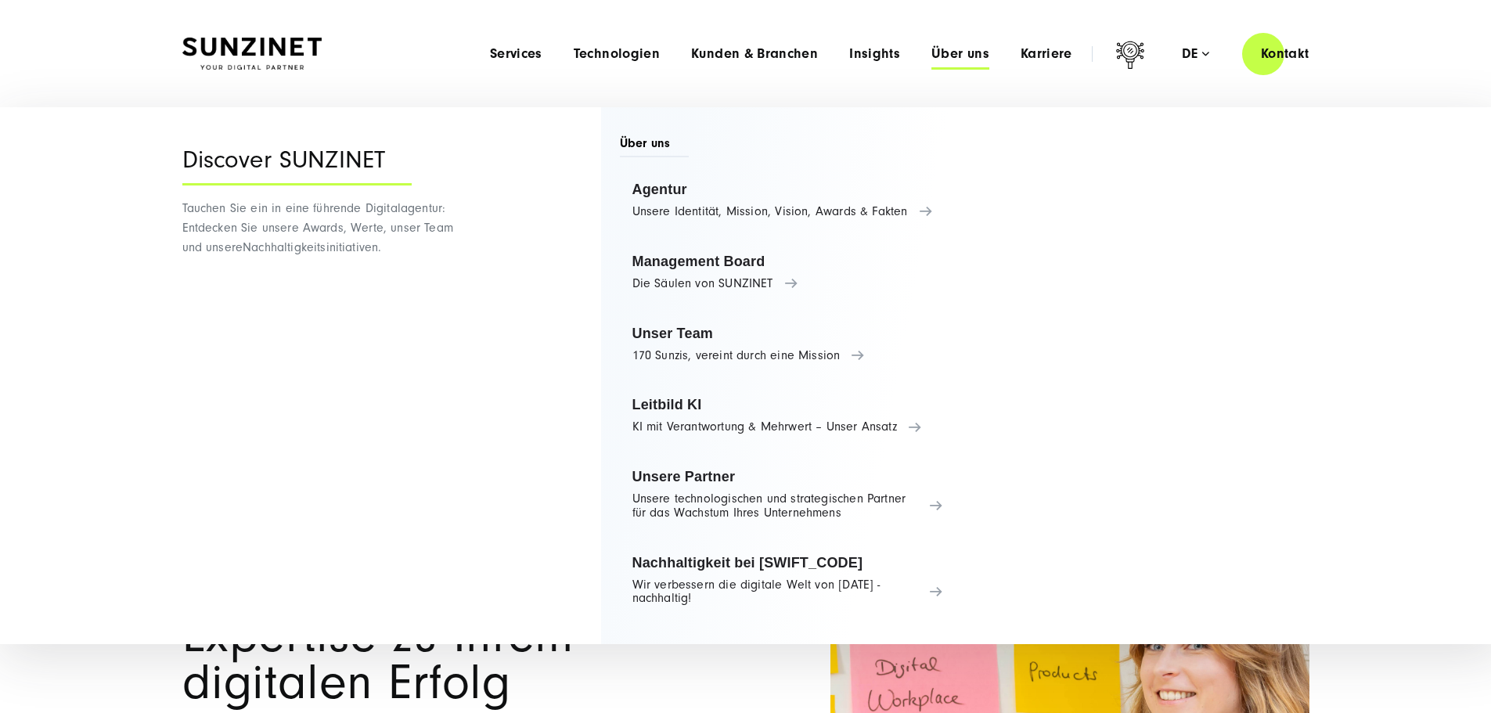
click at [539, 654] on span "Mit unserer full-service Expertise zu Ihrem digitalen Erfolg" at bounding box center [423, 636] width 482 height 152
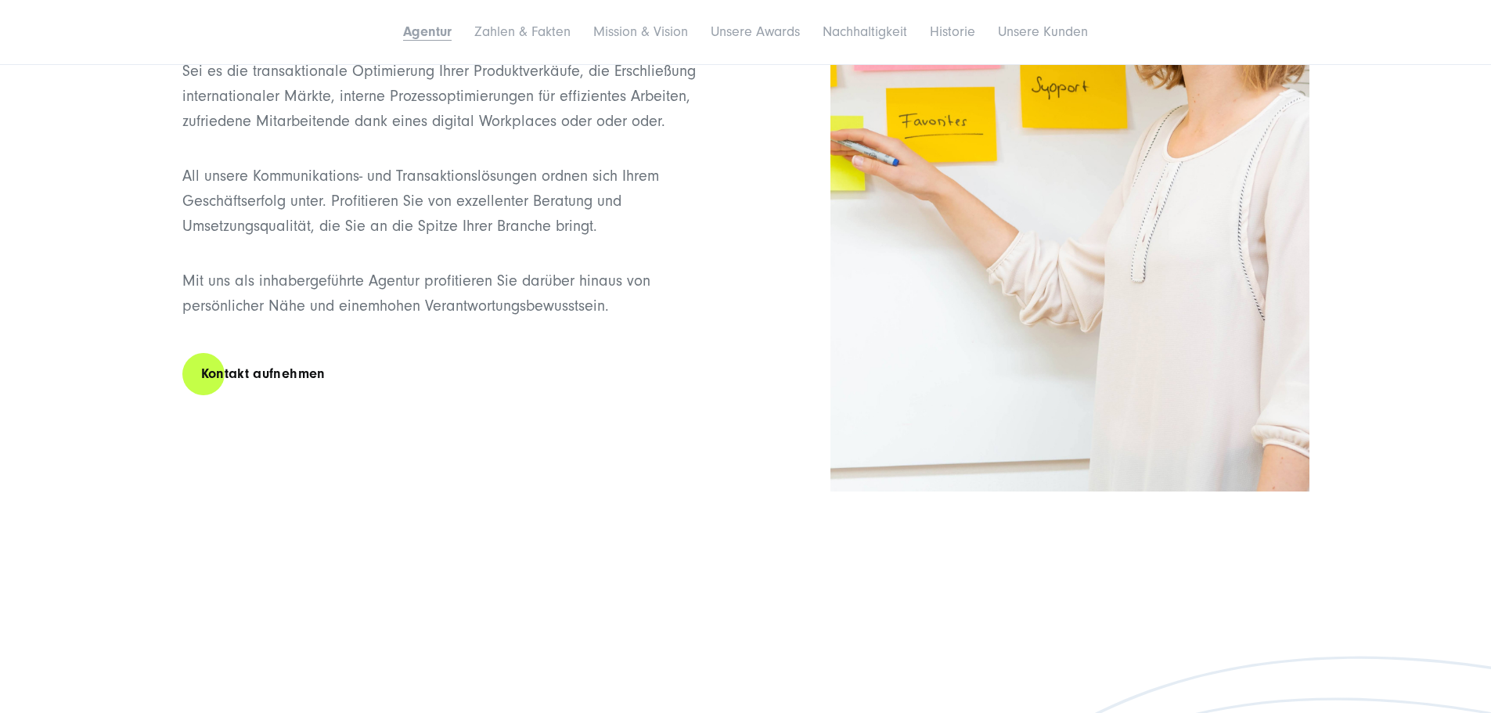
scroll to position [1879, 0]
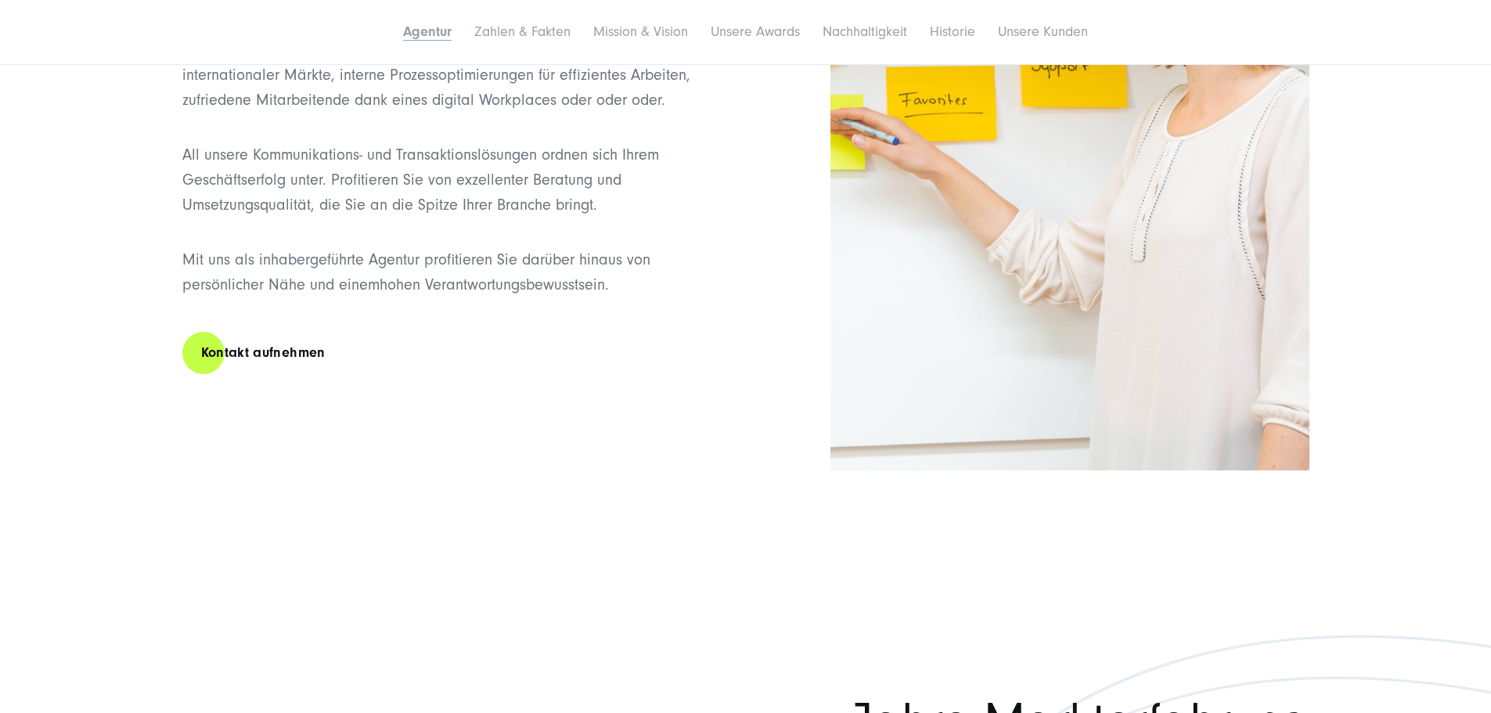
drag, startPoint x: 736, startPoint y: 495, endPoint x: 167, endPoint y: 474, distance: 569.6
click at [167, 471] on div "Mit unserer full-service Expertise zu Ihrem digitalen Erfolg Sei es die transak…" at bounding box center [746, 133] width 1190 height 673
copy p "Mit uns als inhabergeführte Agentur profitieren Sie darüber hinaus von persönli…"
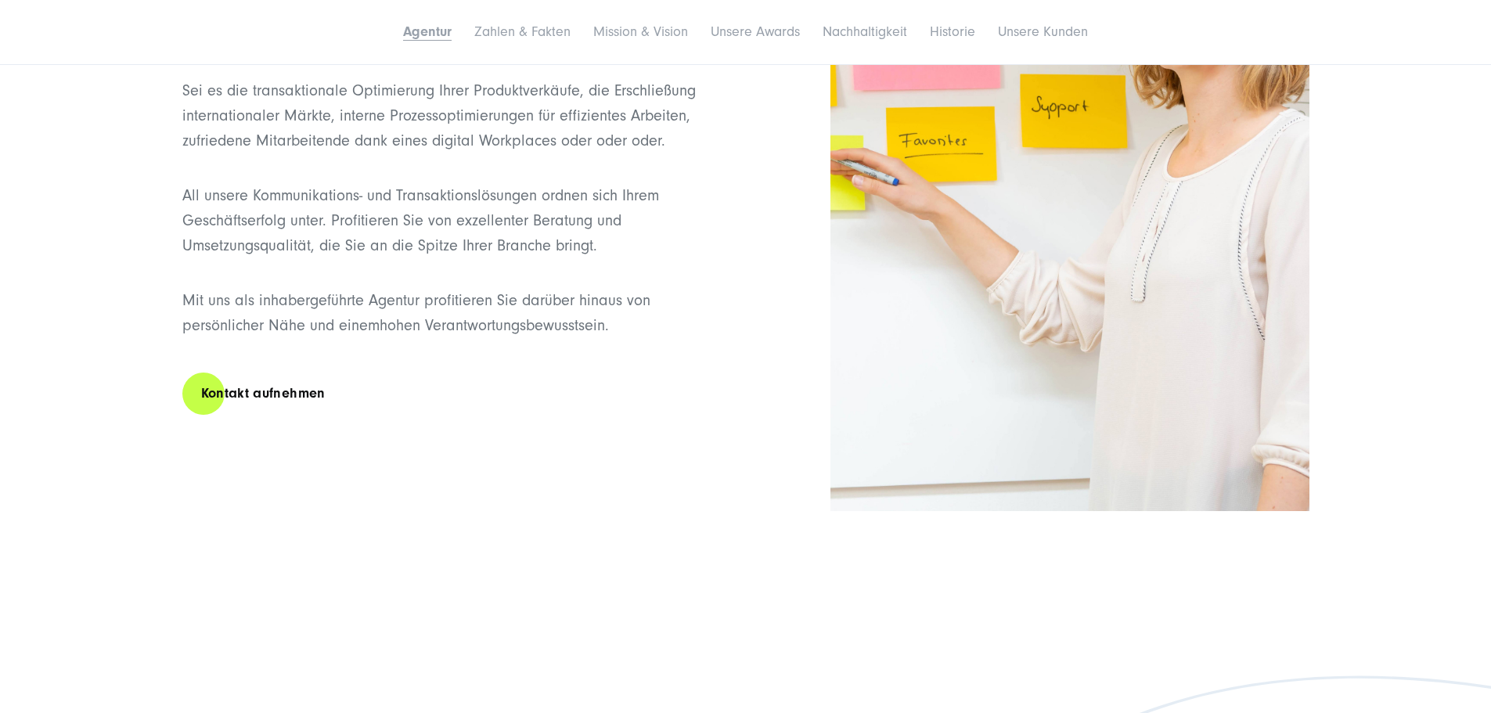
scroll to position [1957, 0]
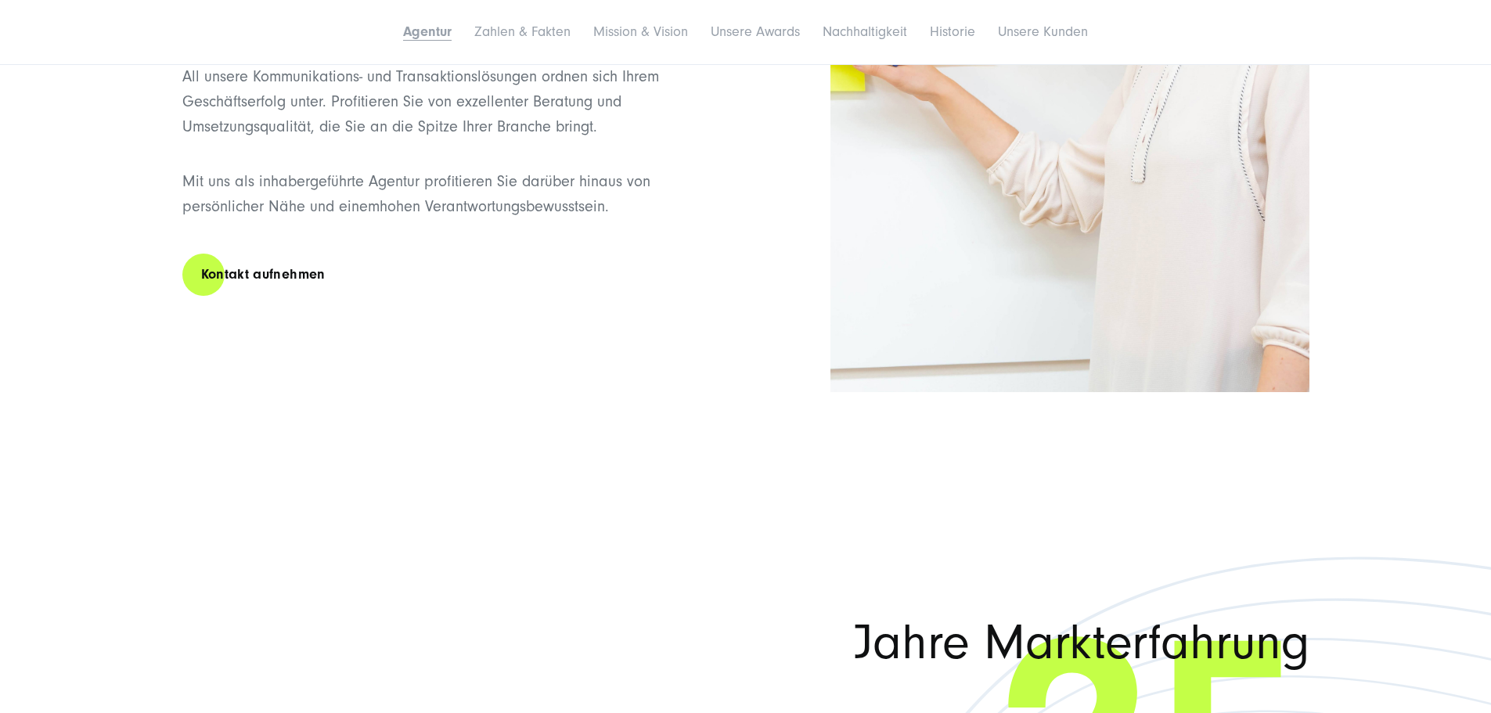
copy p "Mit uns als inhabergeführte Agentur profitieren Sie darüber hinaus von persönli…"
click at [507, 359] on div "Mit unserer full-service Expertise zu Ihrem digitalen Erfolg Sei es die transak…" at bounding box center [458, 39] width 553 height 640
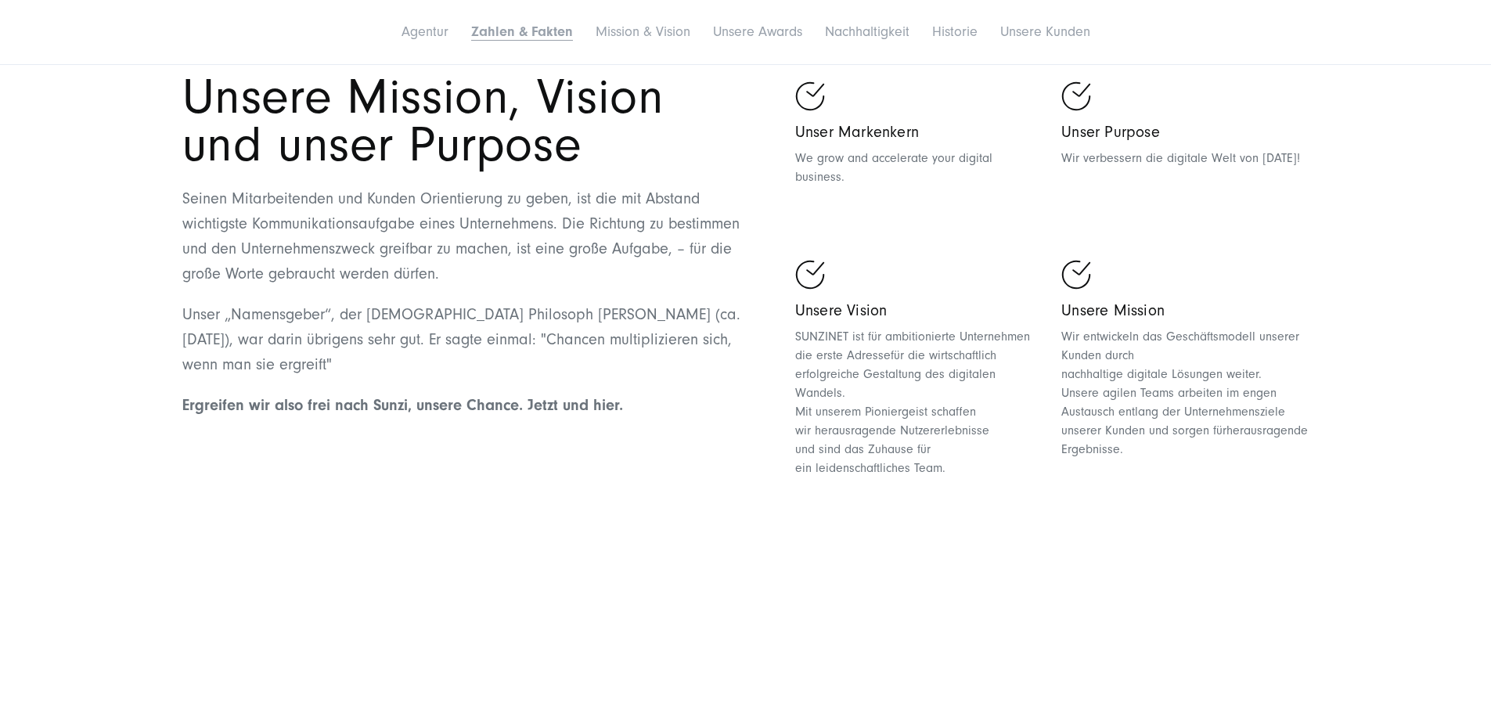
scroll to position [4228, 0]
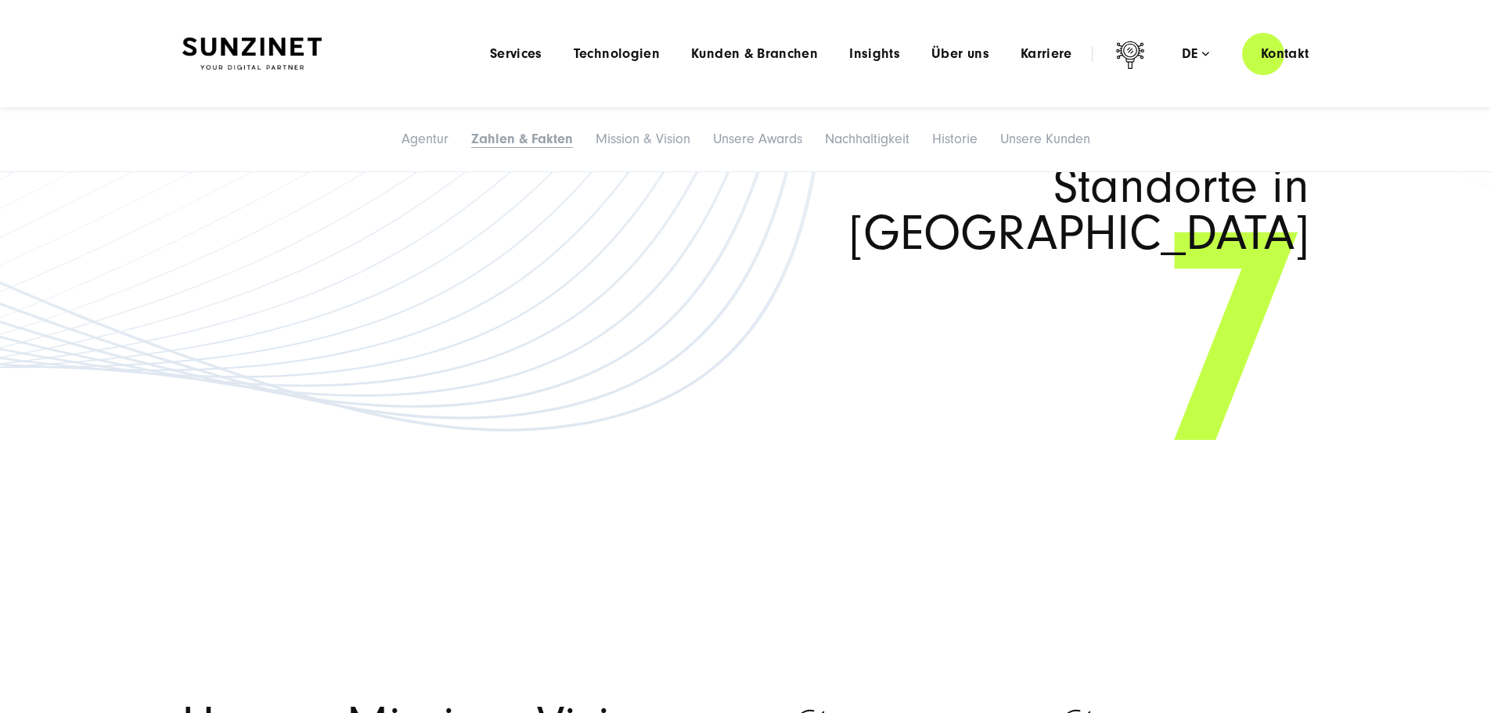
scroll to position [2975, 0]
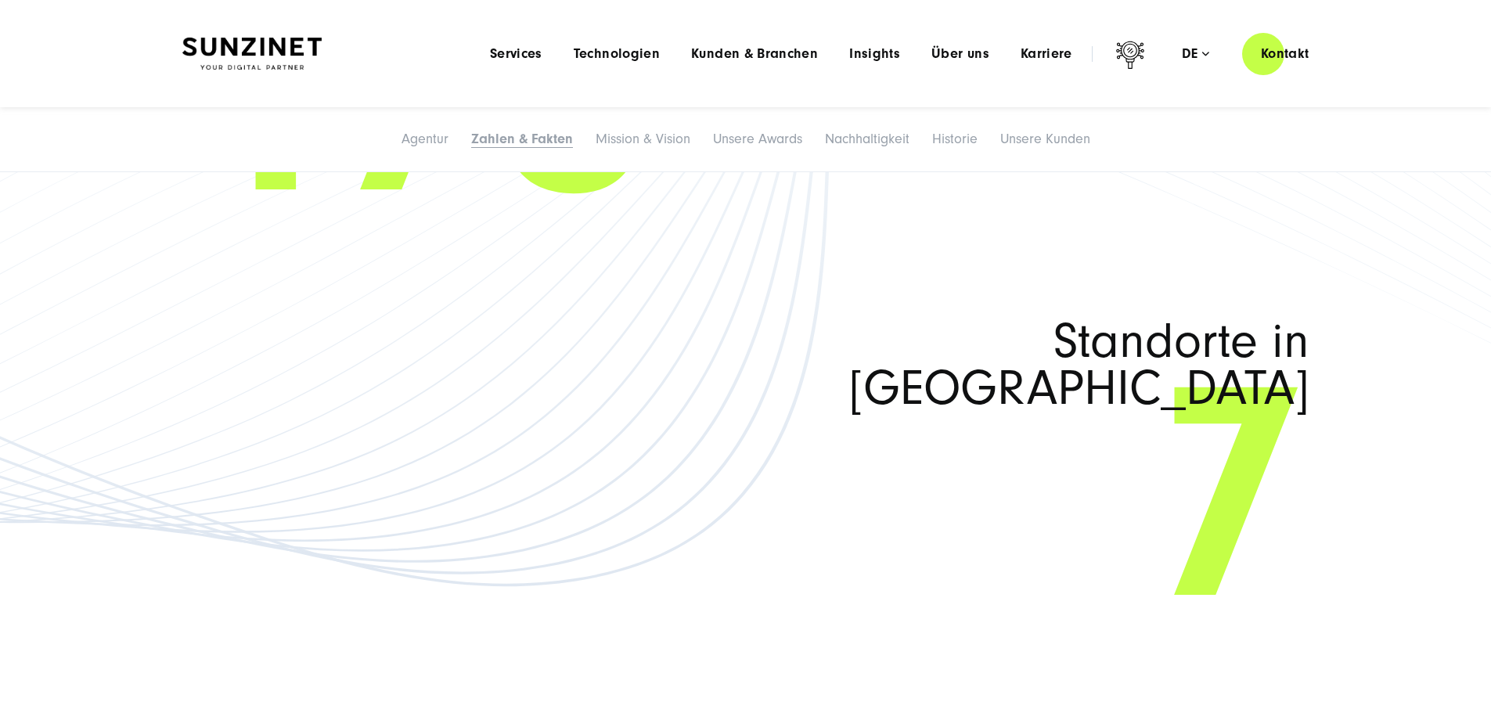
click at [273, 41] on img at bounding box center [251, 54] width 139 height 33
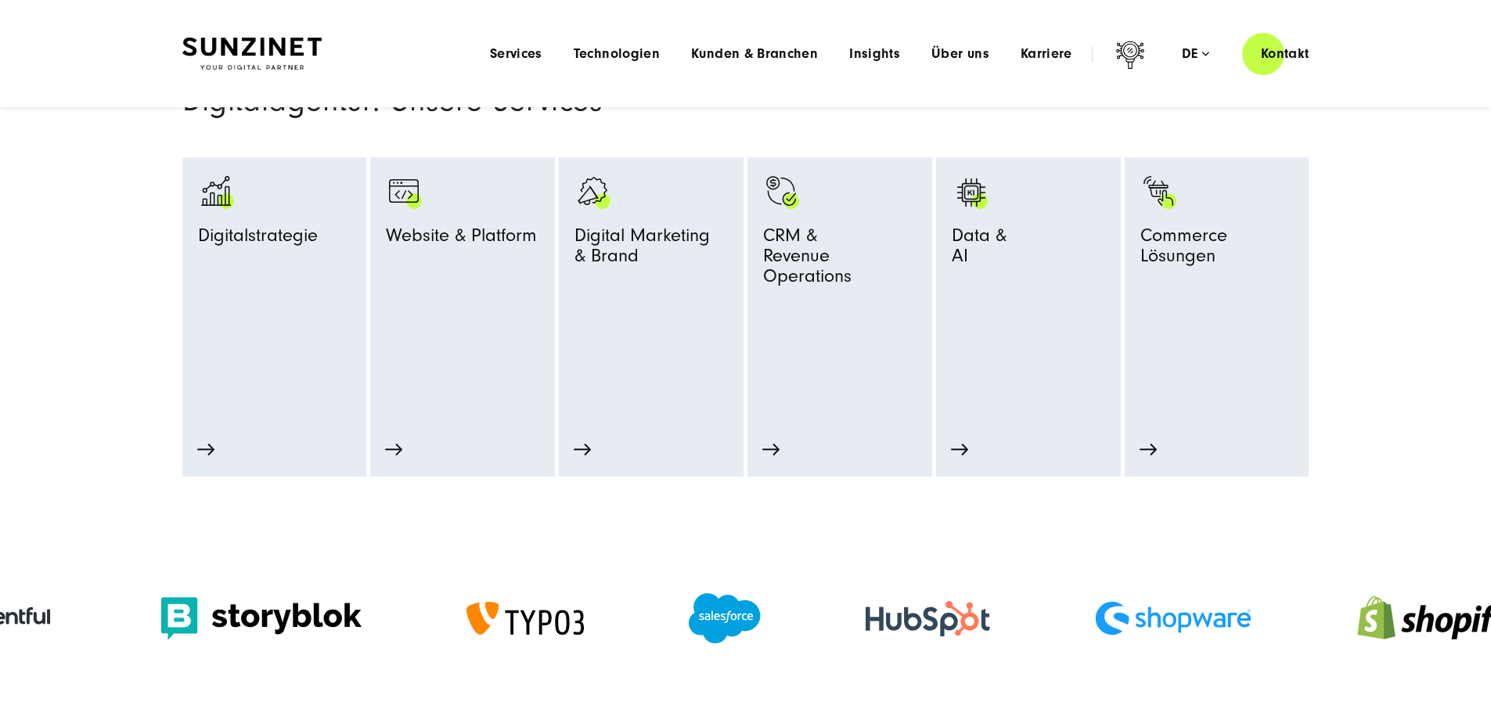
scroll to position [548, 0]
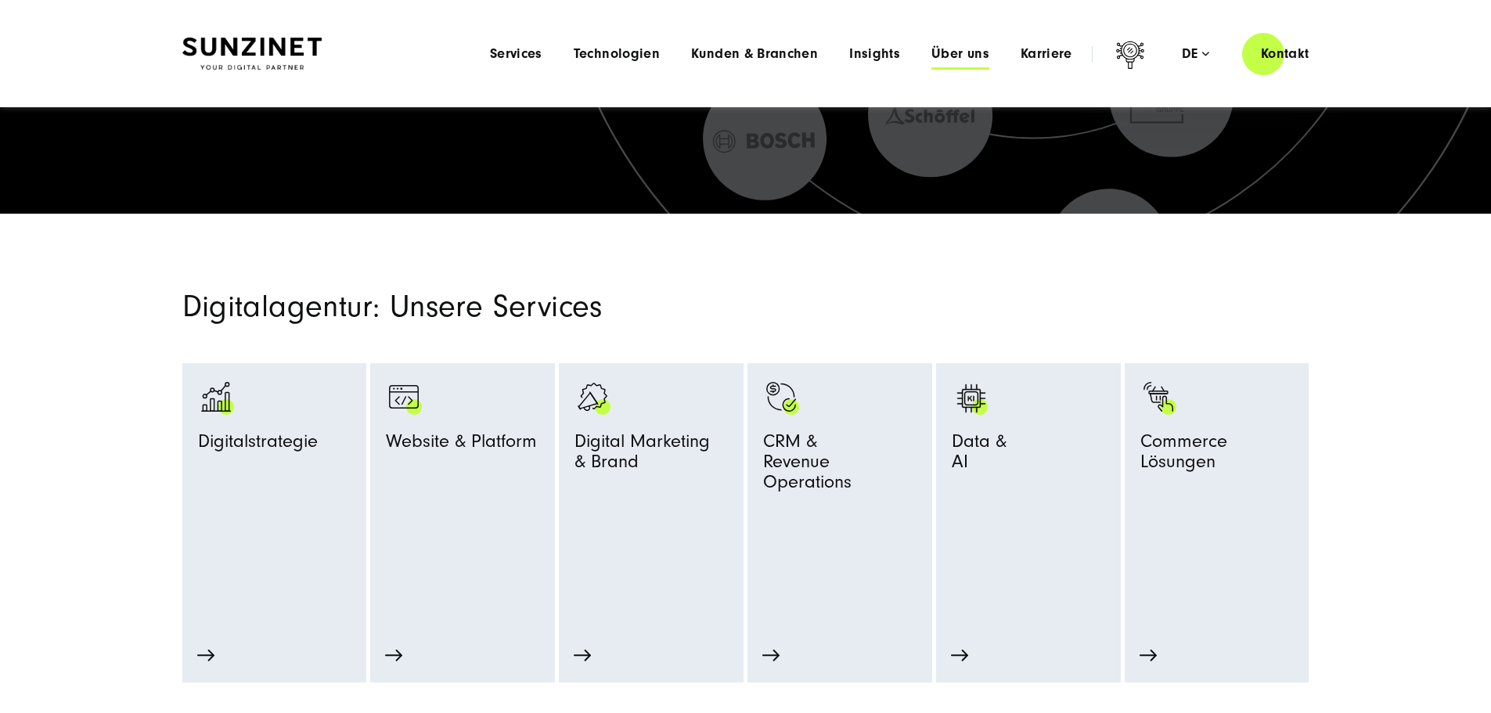
click at [948, 51] on span "Über uns" at bounding box center [961, 54] width 58 height 16
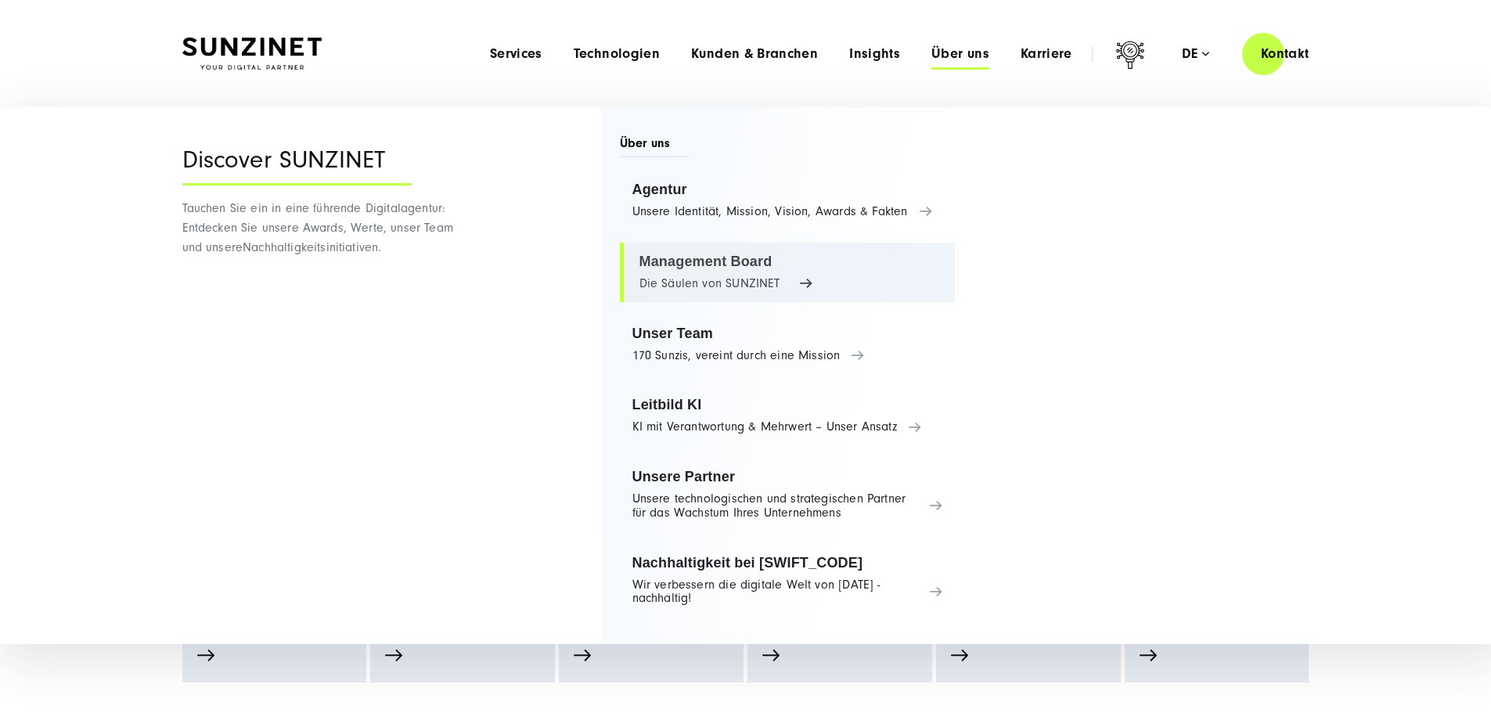
click at [769, 268] on link "Management Board Die Säulen von SUNZINET" at bounding box center [788, 273] width 336 height 60
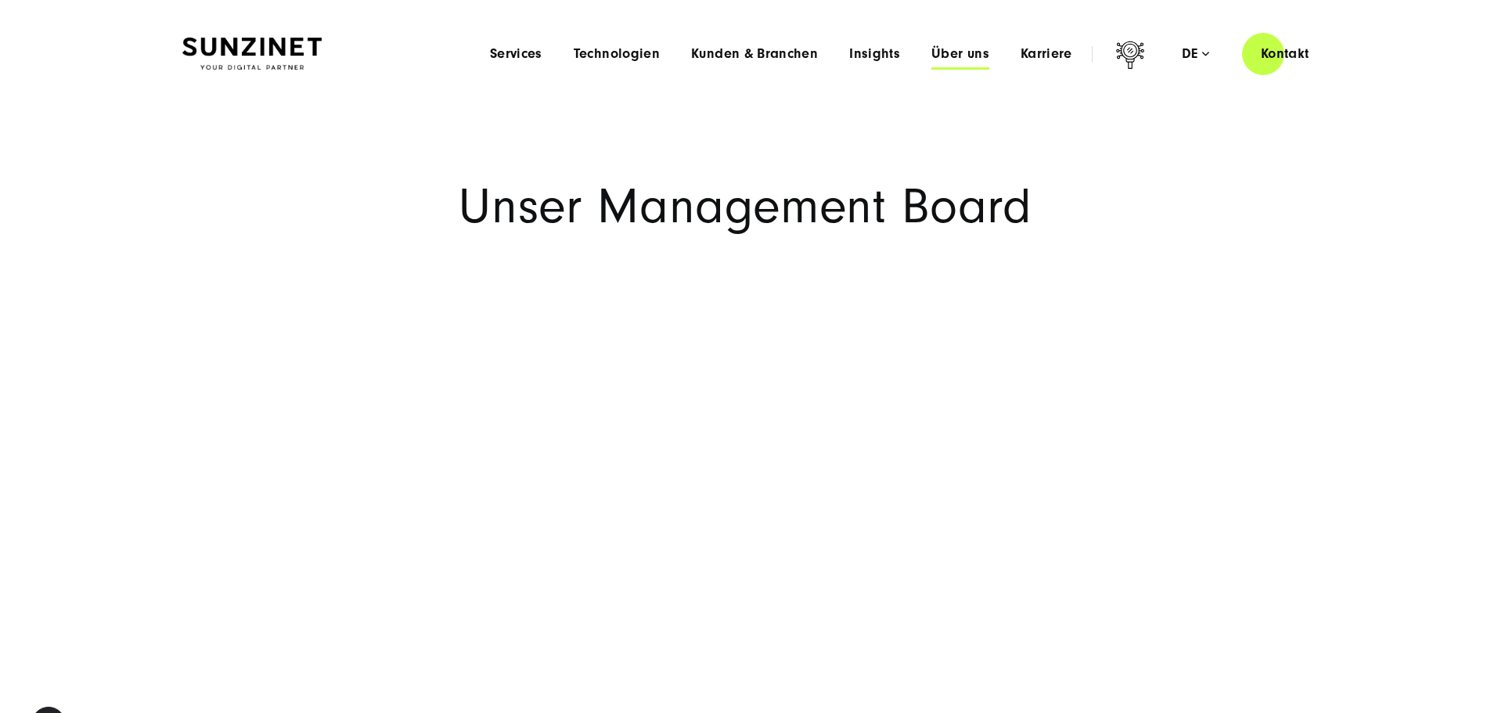
click at [932, 52] on span "Über uns" at bounding box center [961, 54] width 58 height 16
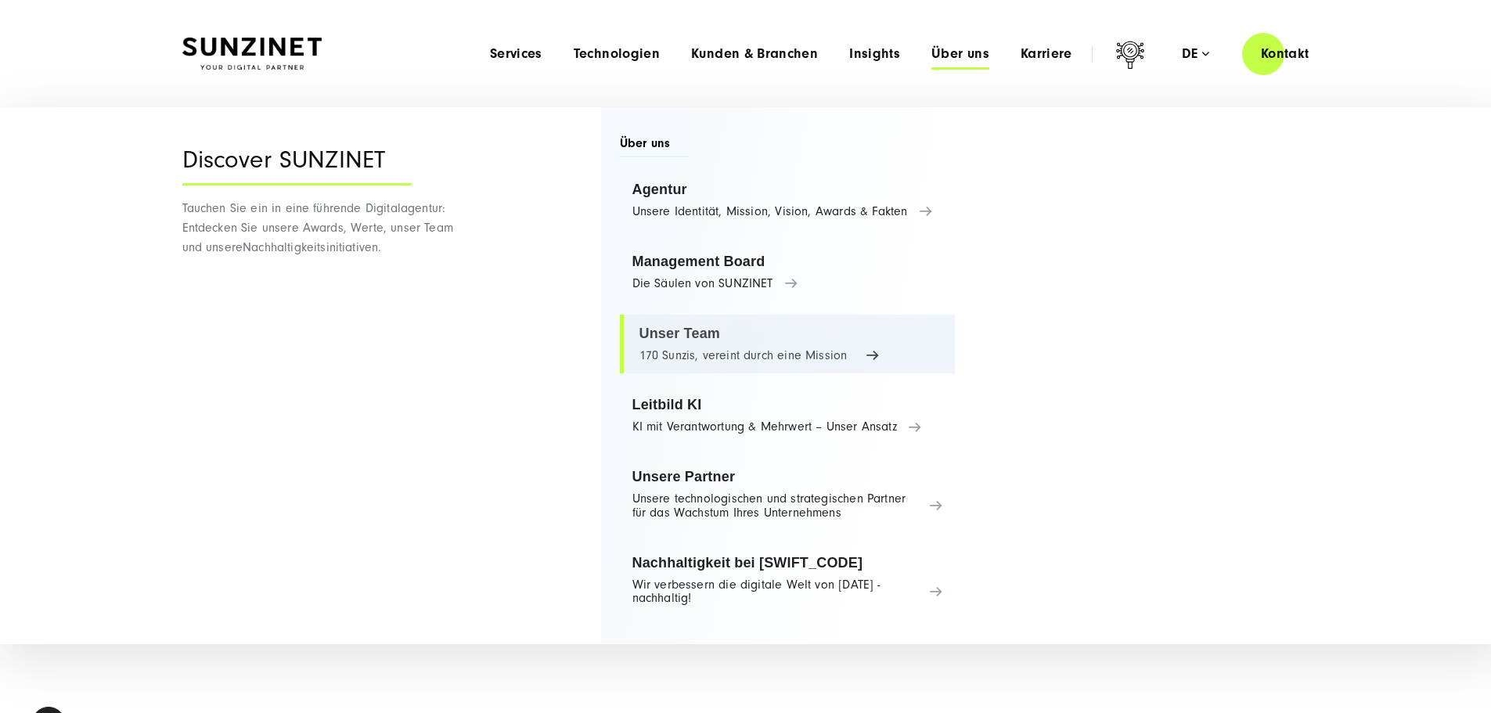
click at [726, 339] on link "Unser Team 170 Sunzis, vereint durch eine Mission" at bounding box center [788, 345] width 336 height 60
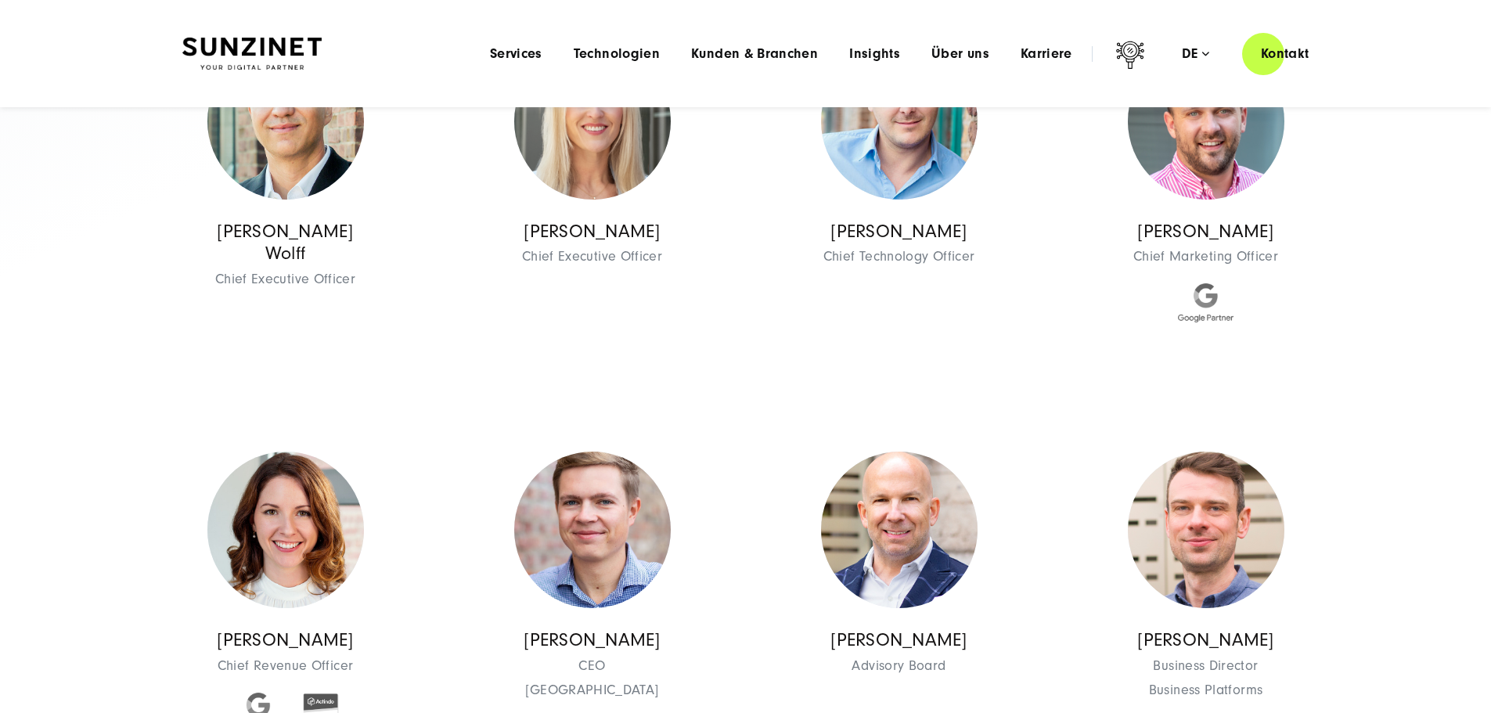
scroll to position [78, 0]
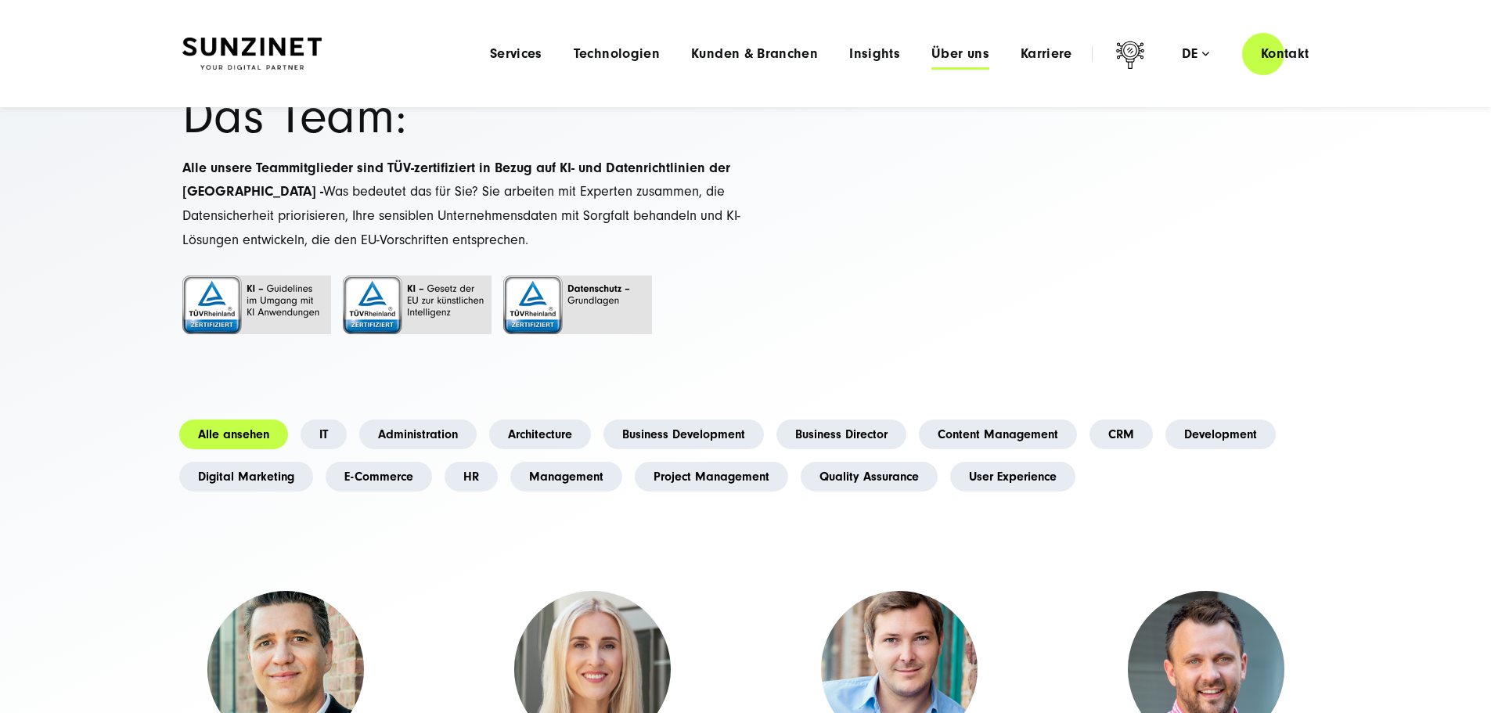
click at [946, 54] on span "Über uns" at bounding box center [961, 54] width 58 height 16
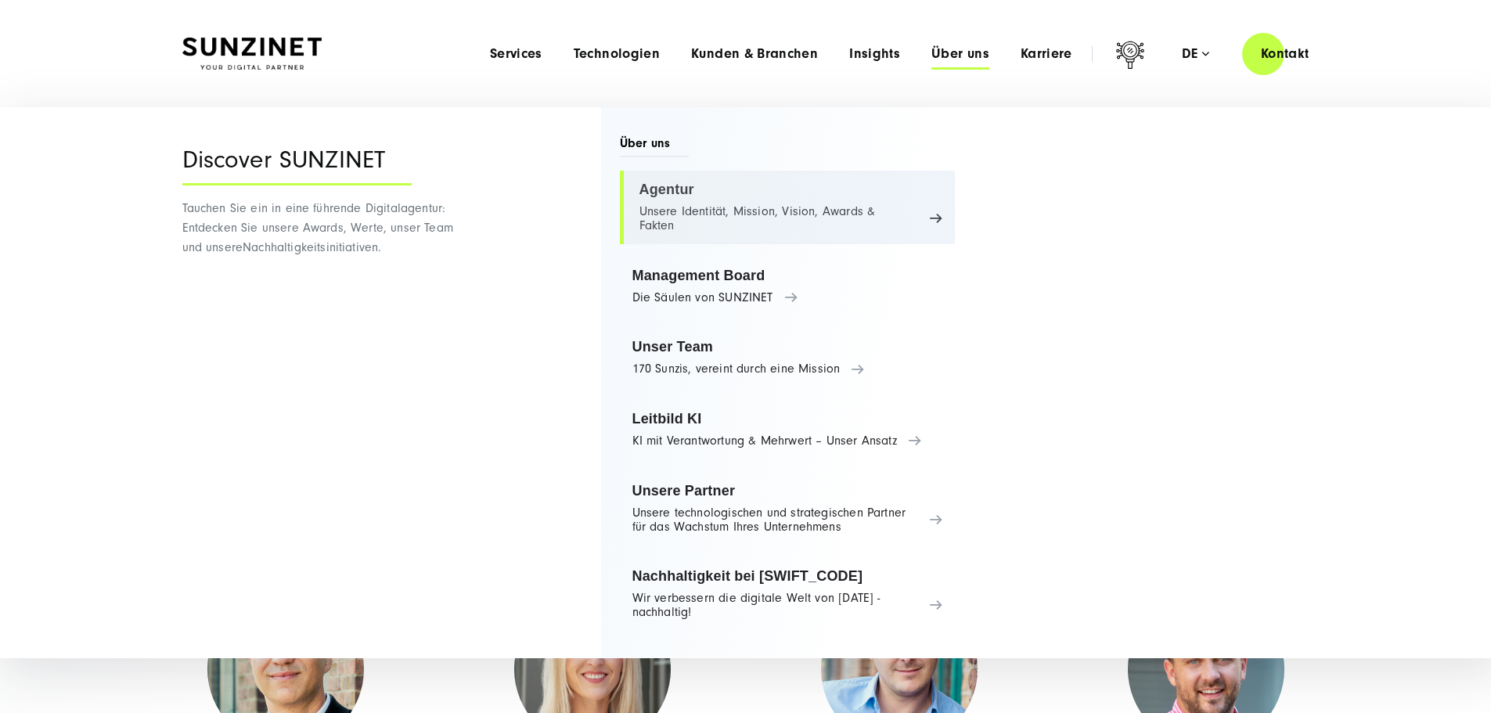
click at [774, 207] on link "Agentur Unsere Identität, Mission, Vision, Awards & Fakten" at bounding box center [788, 208] width 336 height 74
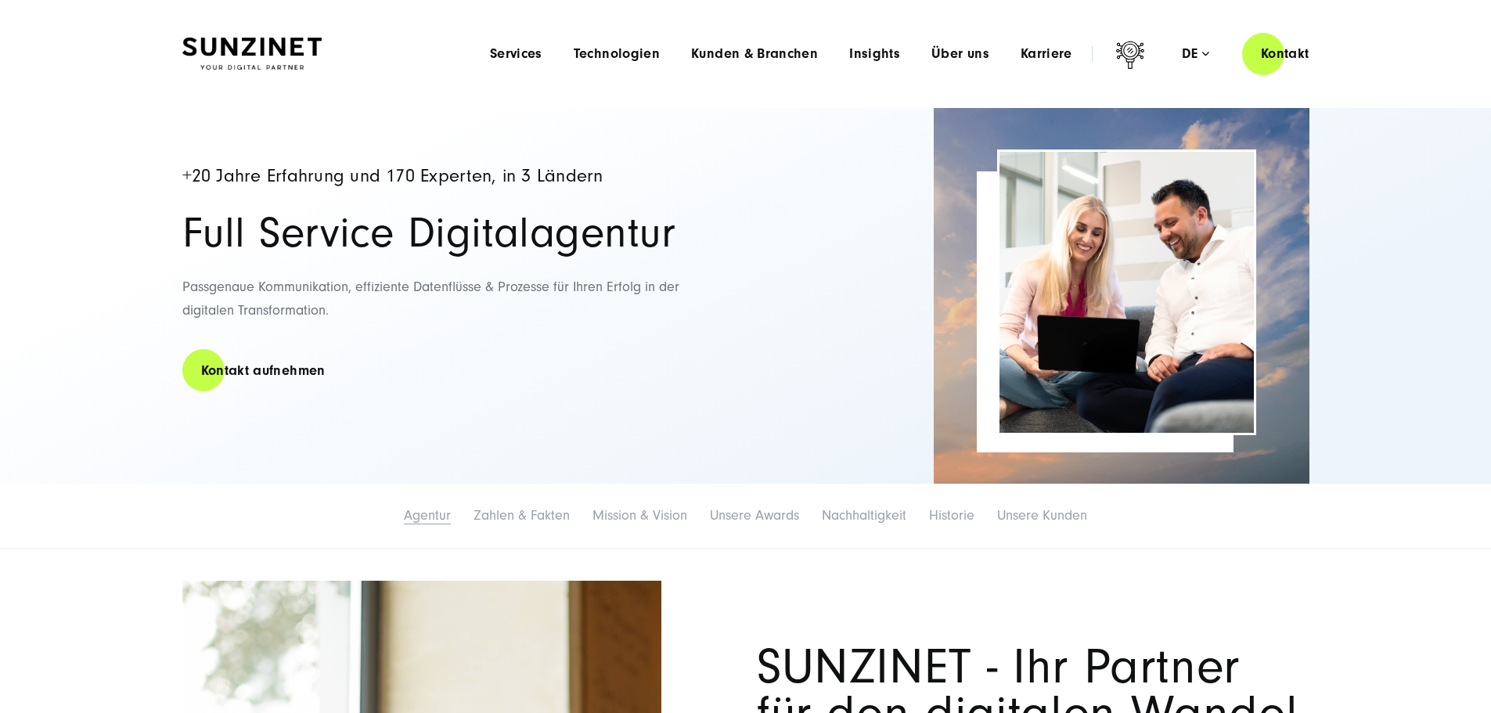
click at [404, 524] on link "Agentur" at bounding box center [427, 515] width 47 height 16
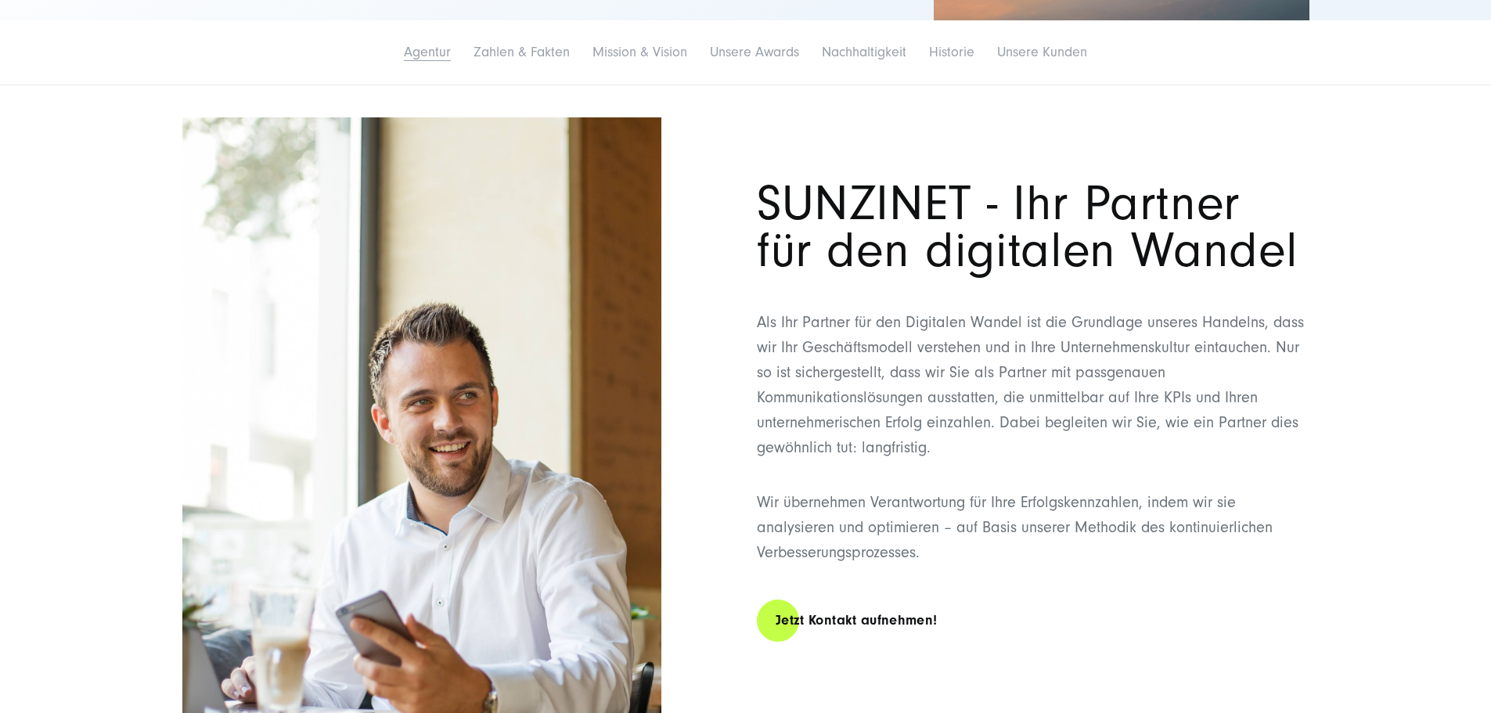
scroll to position [485, 0]
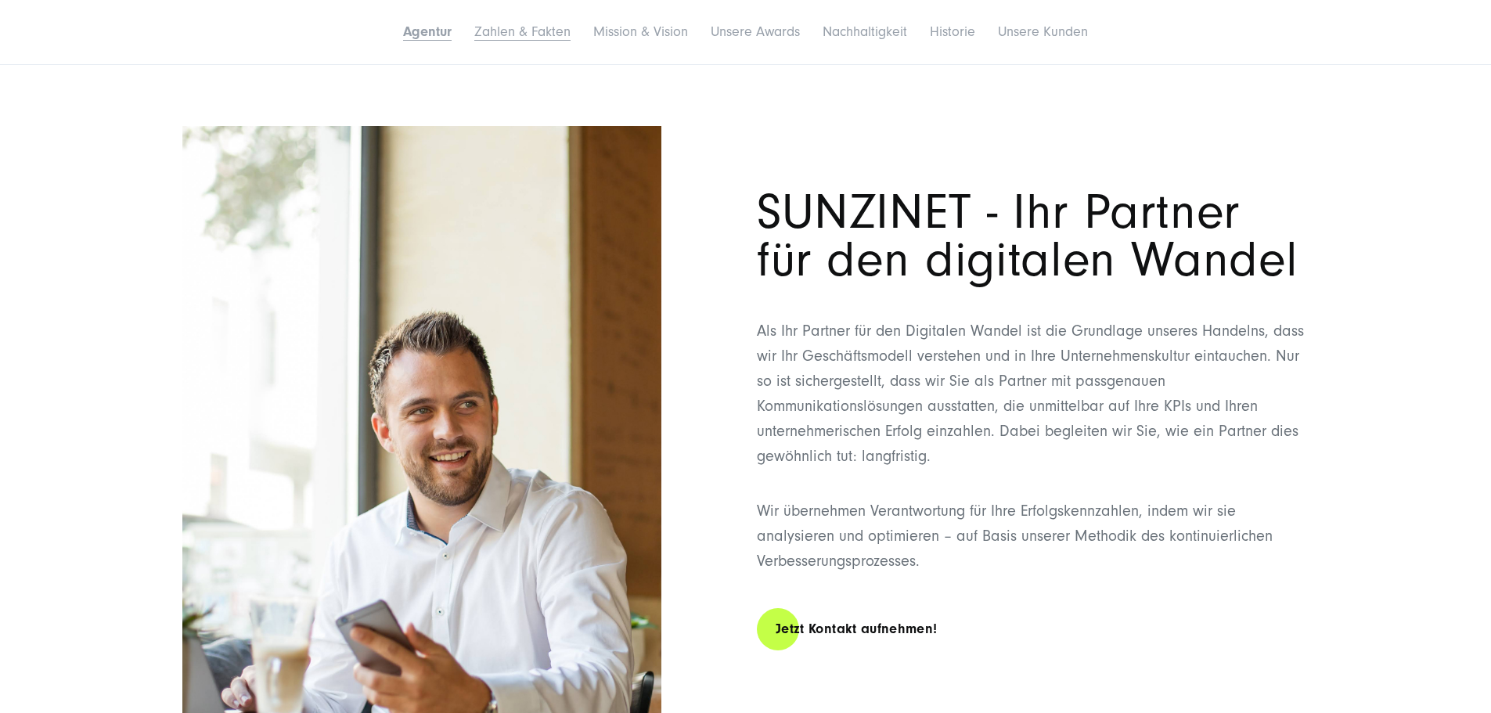
click at [474, 40] on link "Zahlen & Fakten" at bounding box center [522, 31] width 96 height 16
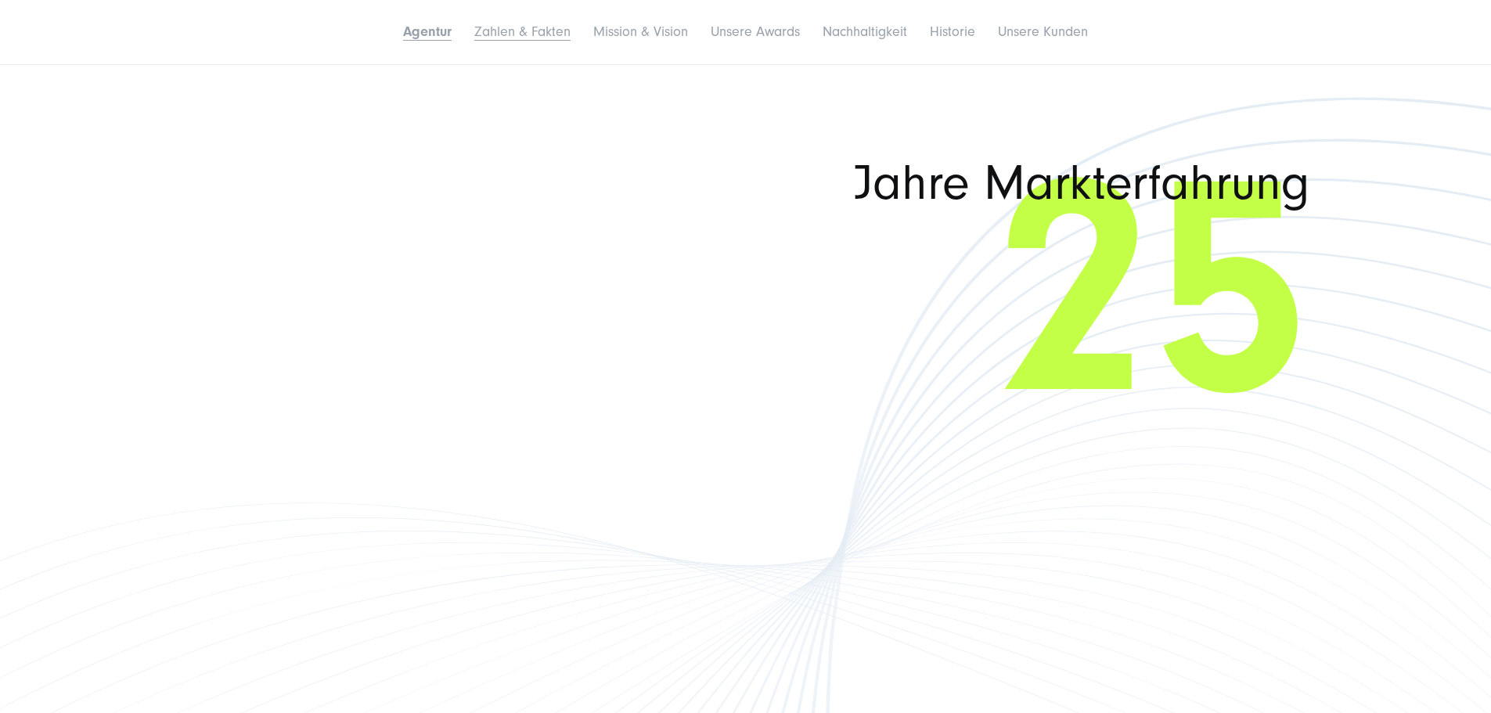
scroll to position [2464, 0]
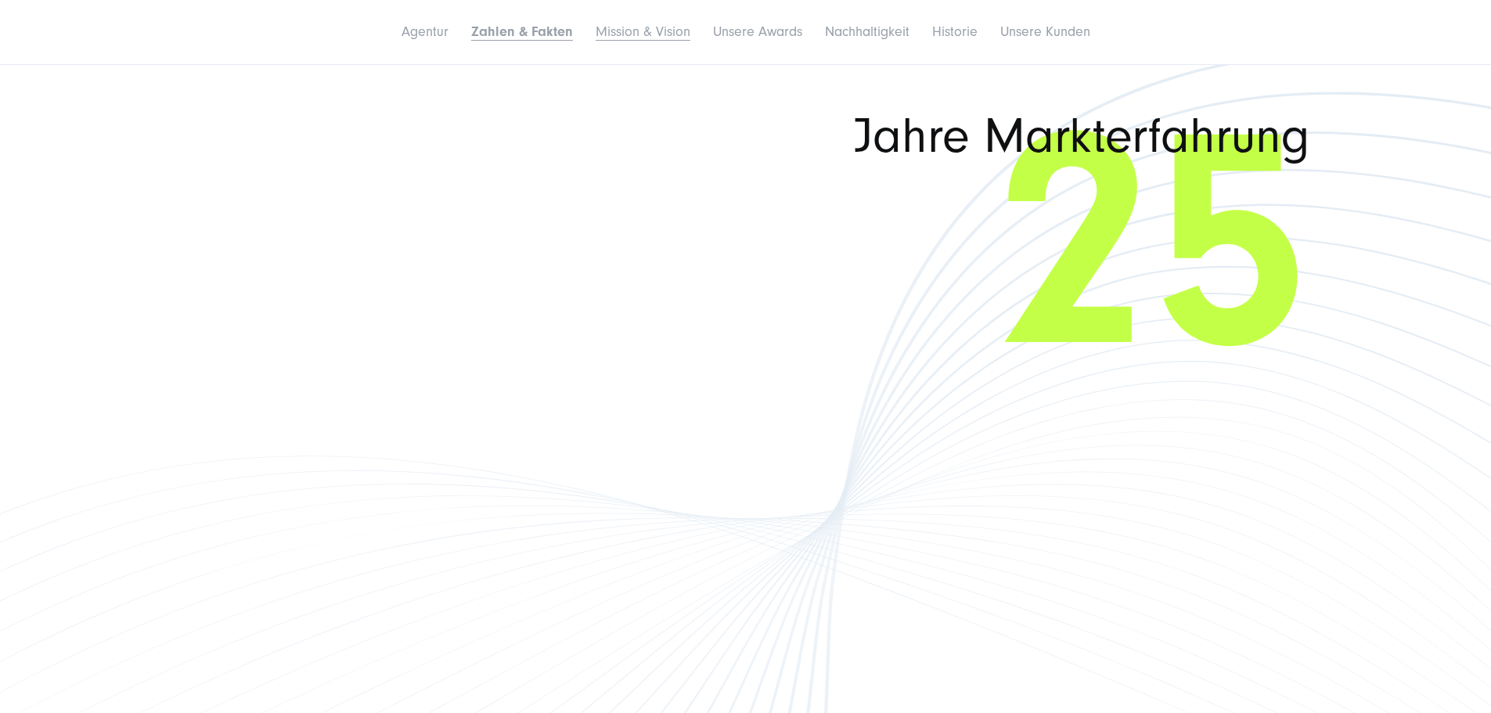
click at [596, 40] on link "Mission & Vision" at bounding box center [643, 31] width 95 height 16
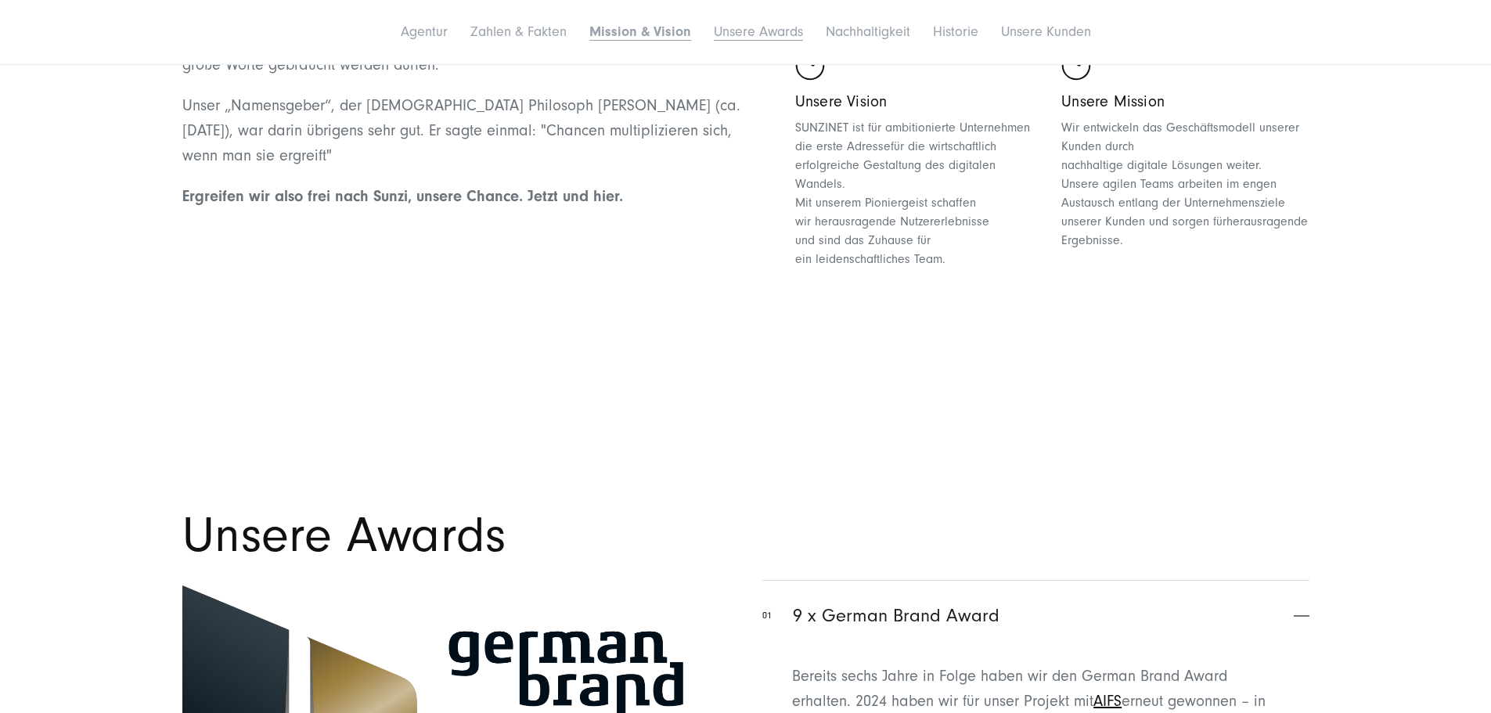
click at [739, 38] on link "Unsere Awards" at bounding box center [758, 31] width 89 height 16
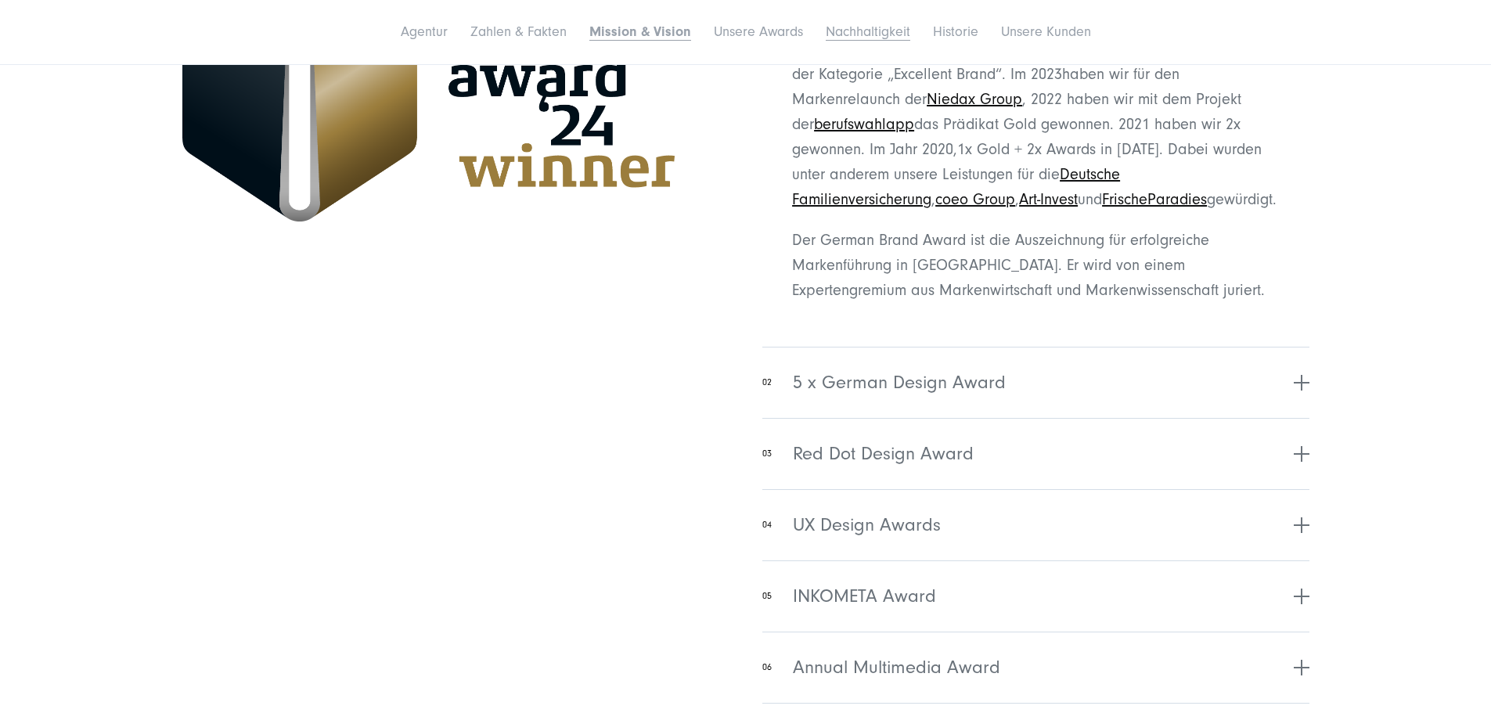
click at [911, 40] on link "Nachhaltigkeit" at bounding box center [868, 31] width 85 height 16
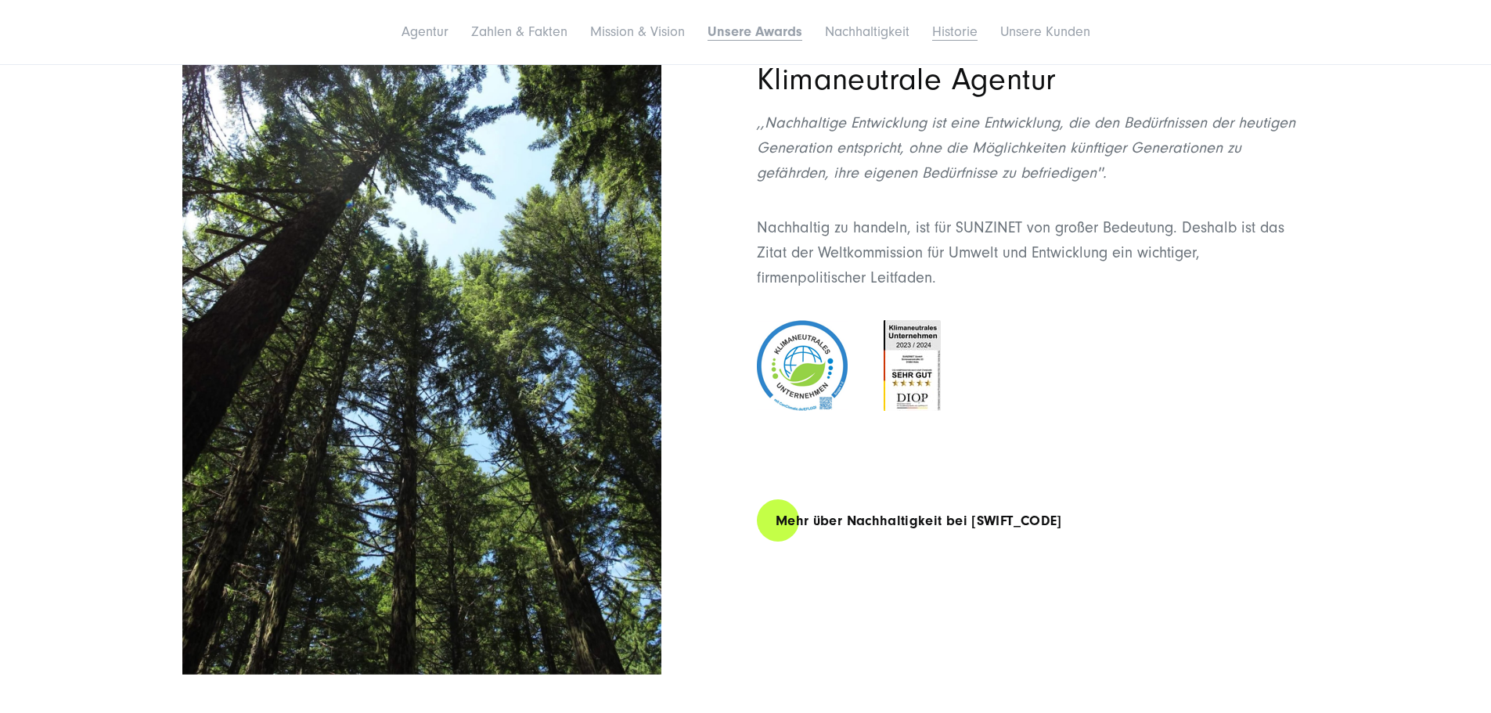
click at [978, 40] on link "Historie" at bounding box center [954, 31] width 45 height 16
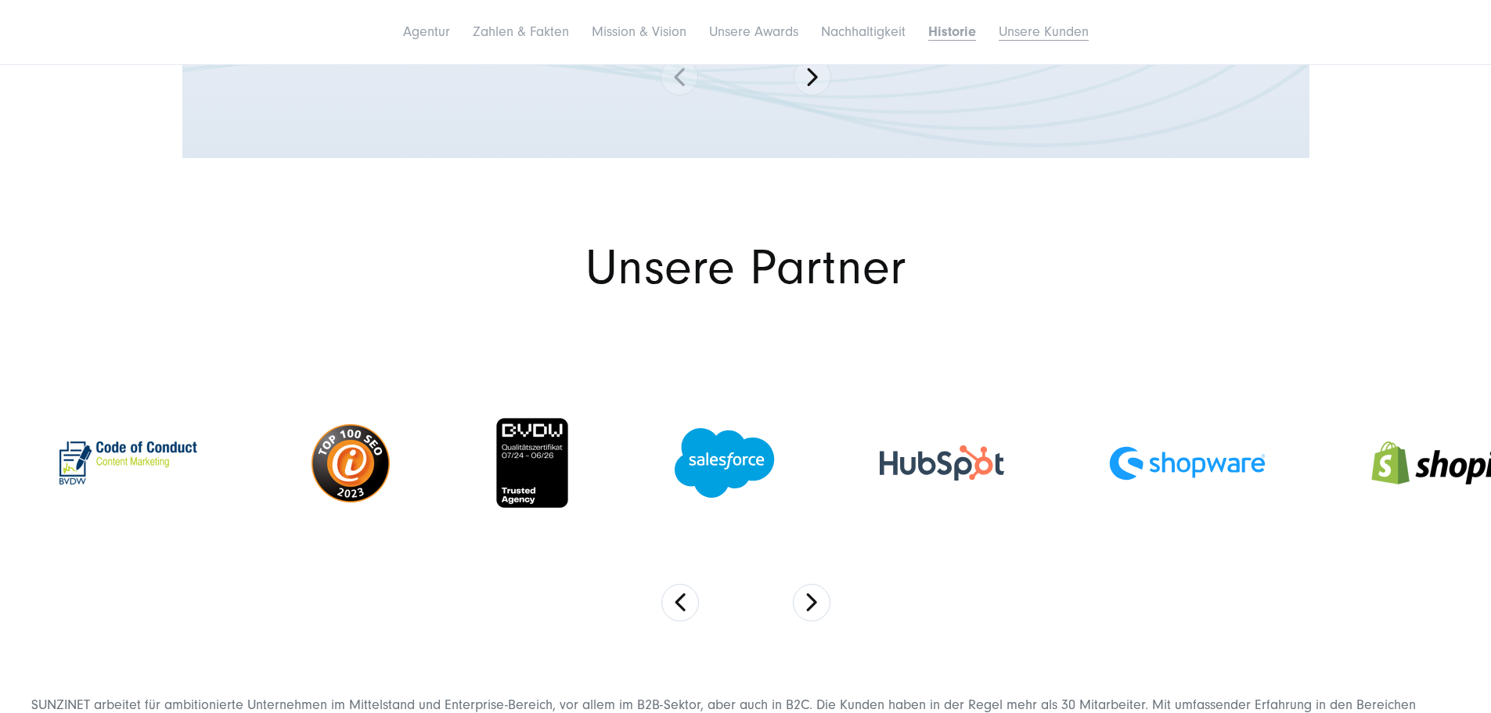
click at [1089, 40] on link "Unsere Kunden" at bounding box center [1044, 31] width 90 height 16
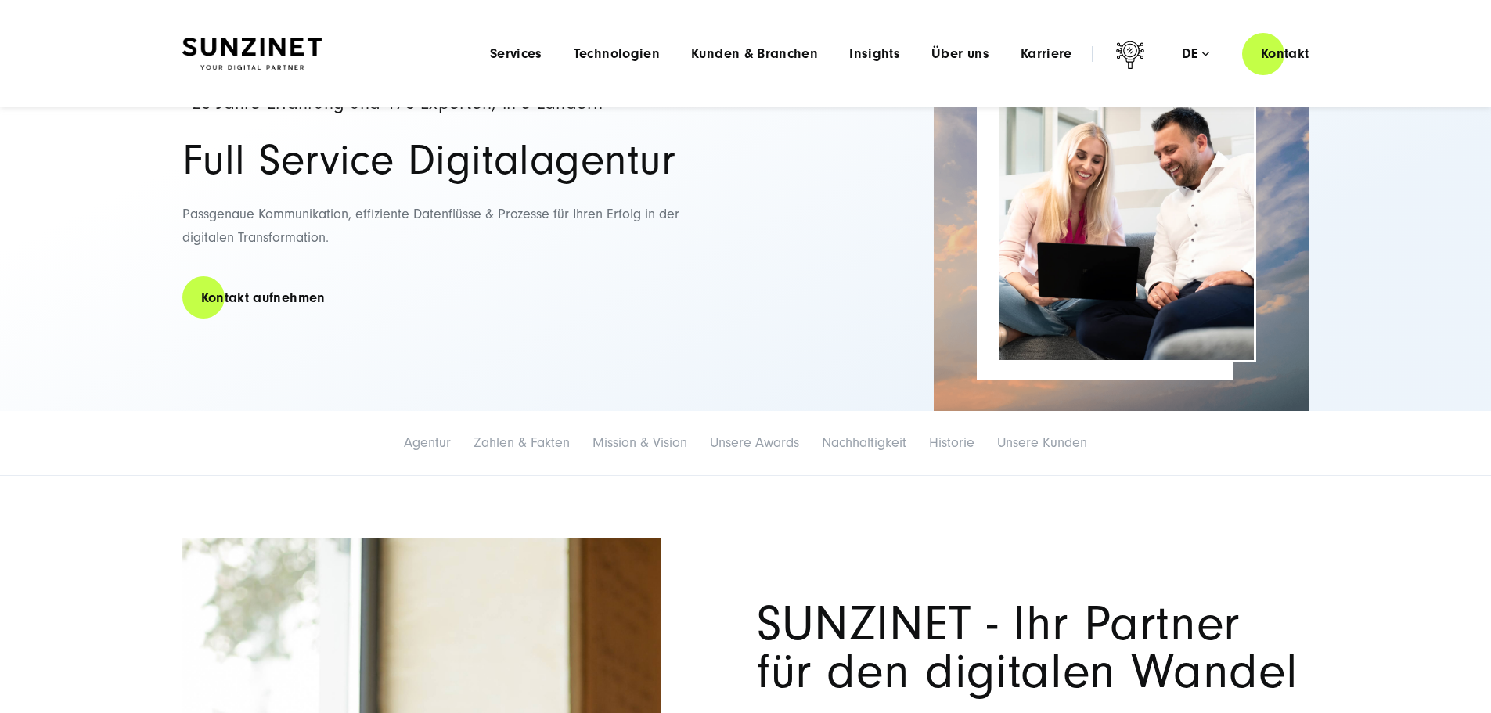
scroll to position [0, 0]
